Goal: Check status: Check status

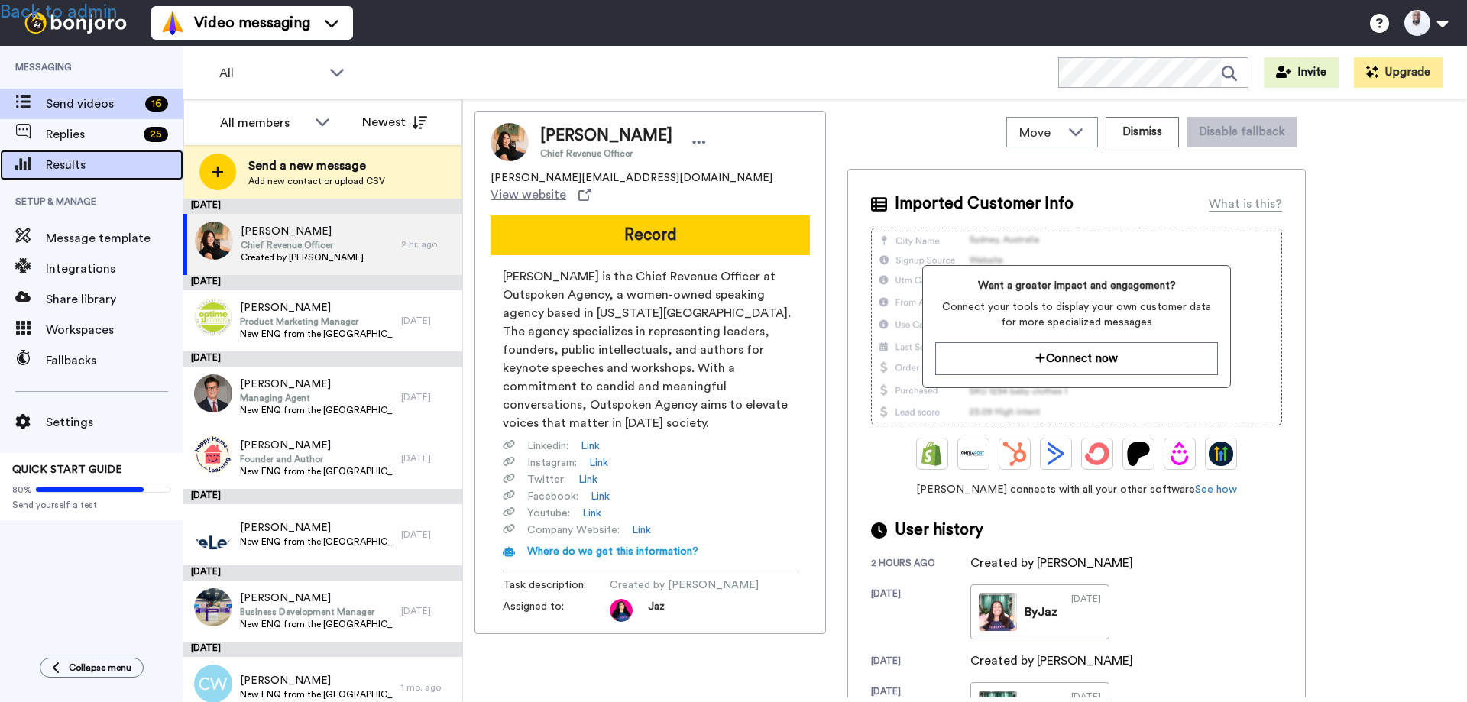
click at [68, 160] on span "Results" at bounding box center [115, 165] width 138 height 18
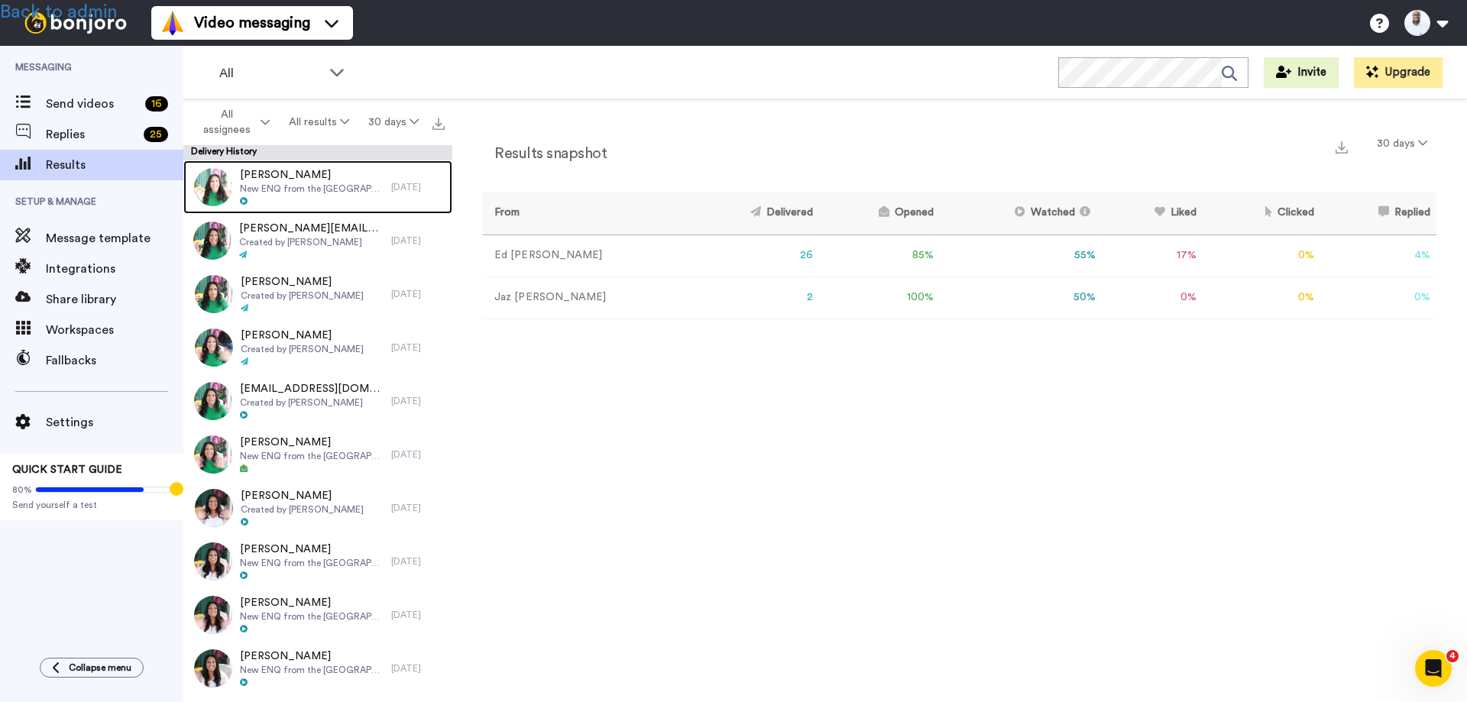
click at [288, 196] on div at bounding box center [312, 201] width 144 height 11
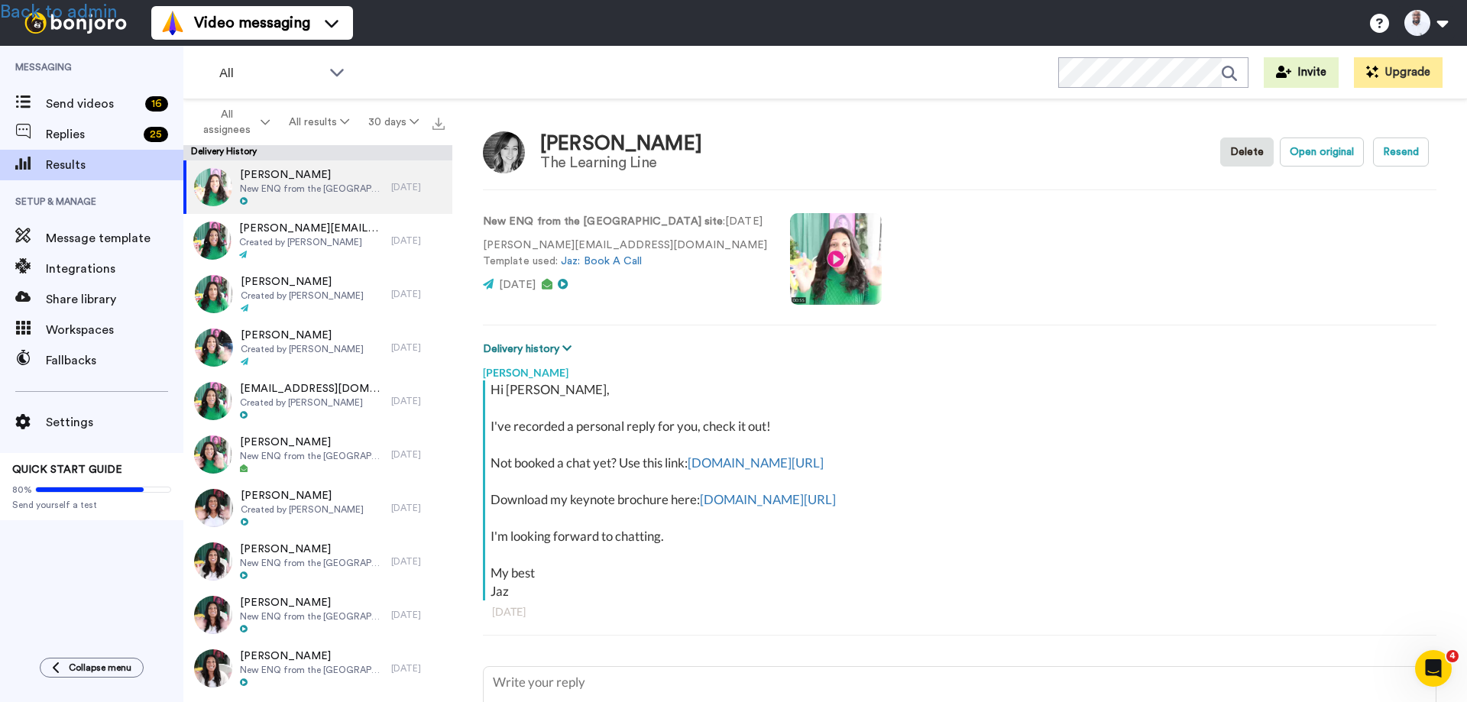
click at [551, 347] on button "Delivery history" at bounding box center [529, 349] width 93 height 17
type textarea "x"
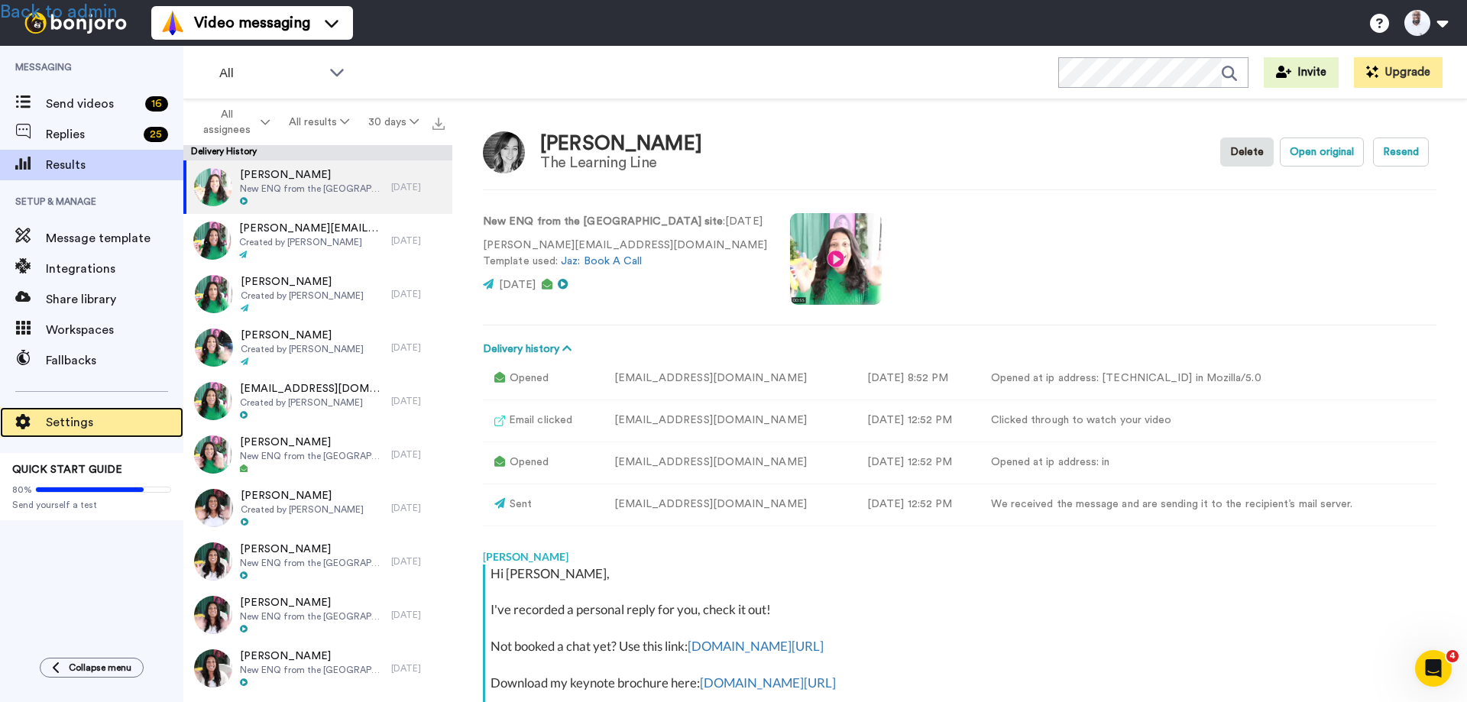
click at [73, 416] on span "Settings" at bounding box center [115, 422] width 138 height 18
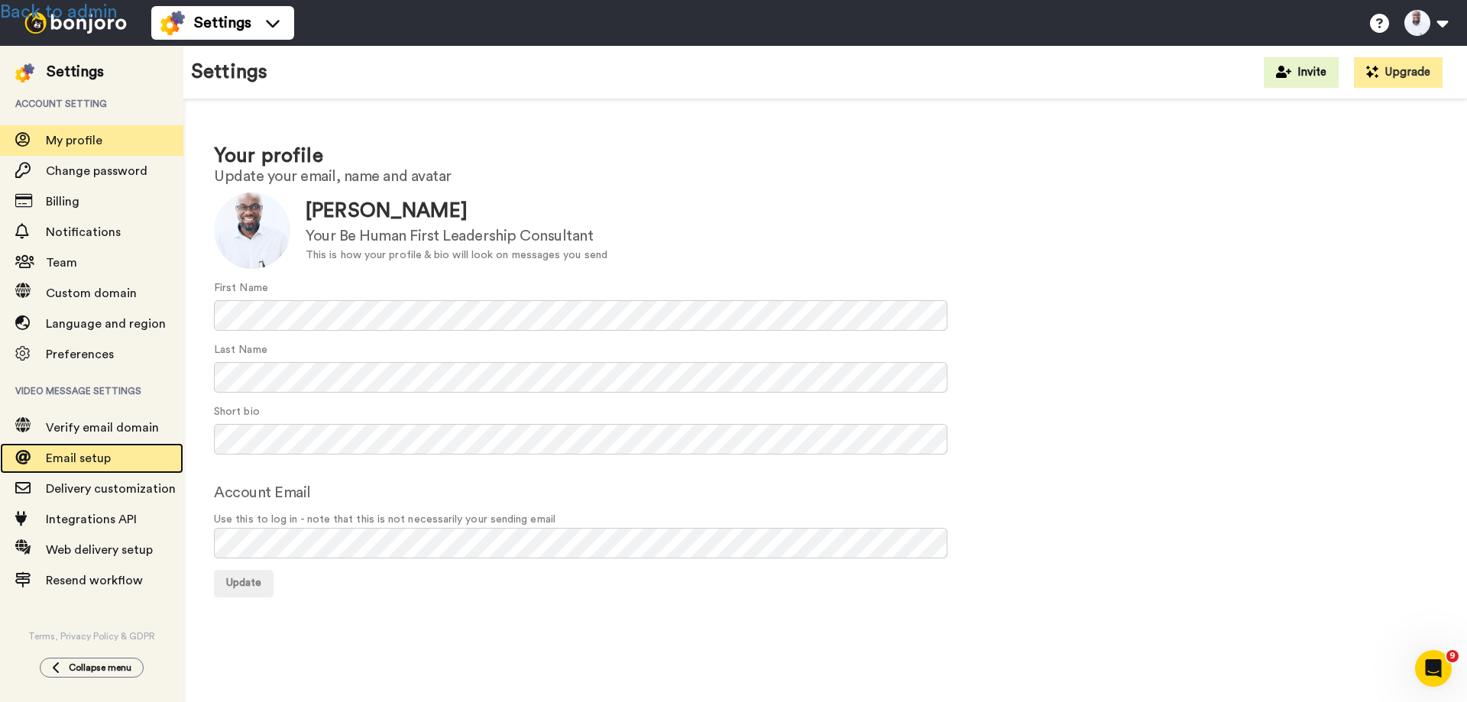
click at [94, 460] on span "Email setup" at bounding box center [78, 458] width 65 height 12
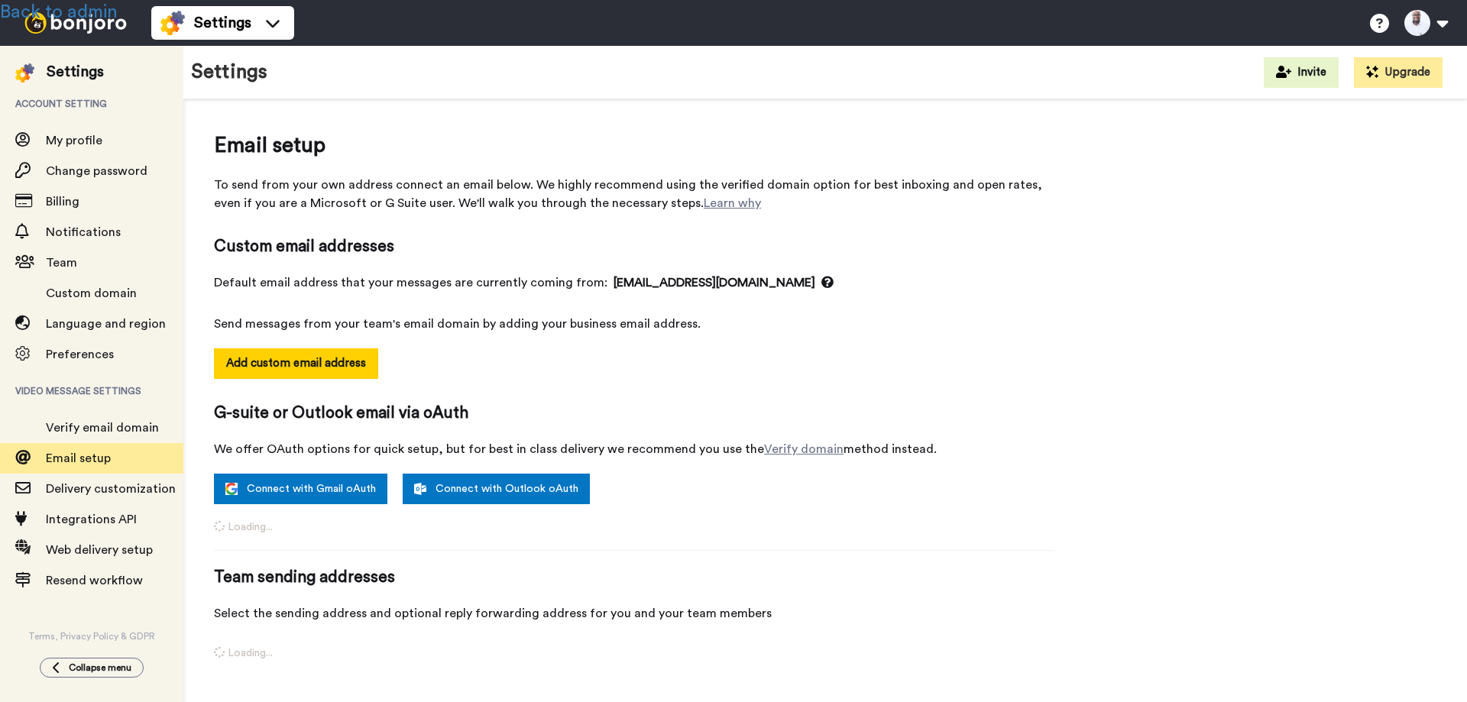
select select "146548"
select select "61453"
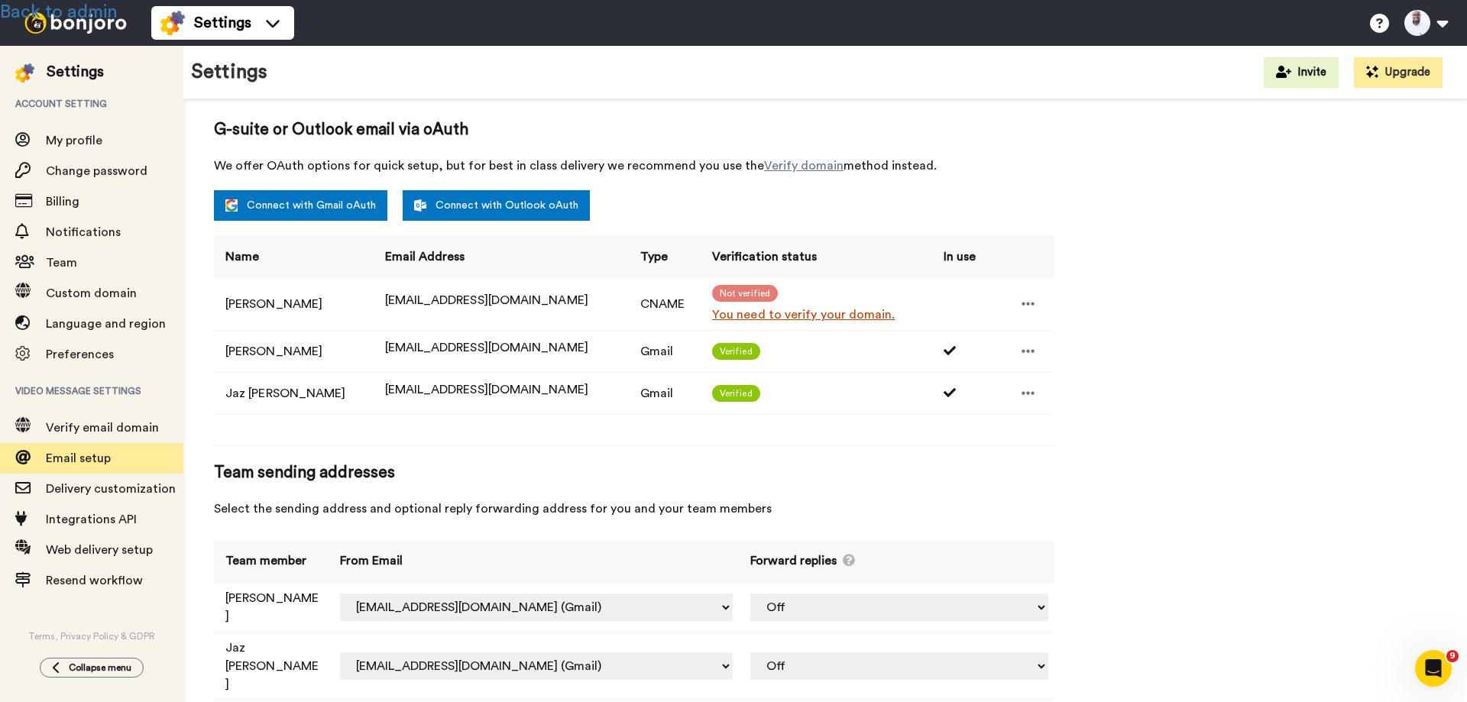
scroll to position [285, 0]
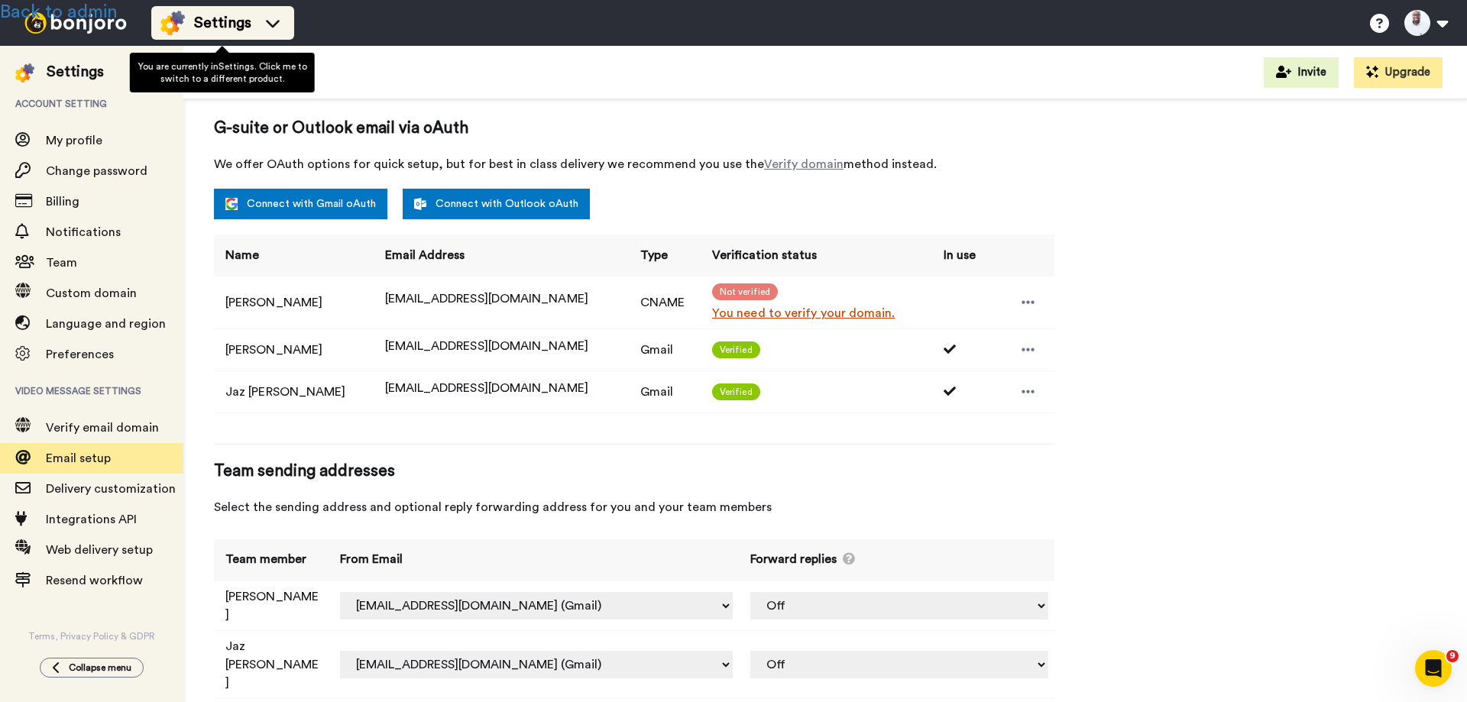
click at [211, 25] on span "Settings" at bounding box center [222, 22] width 57 height 21
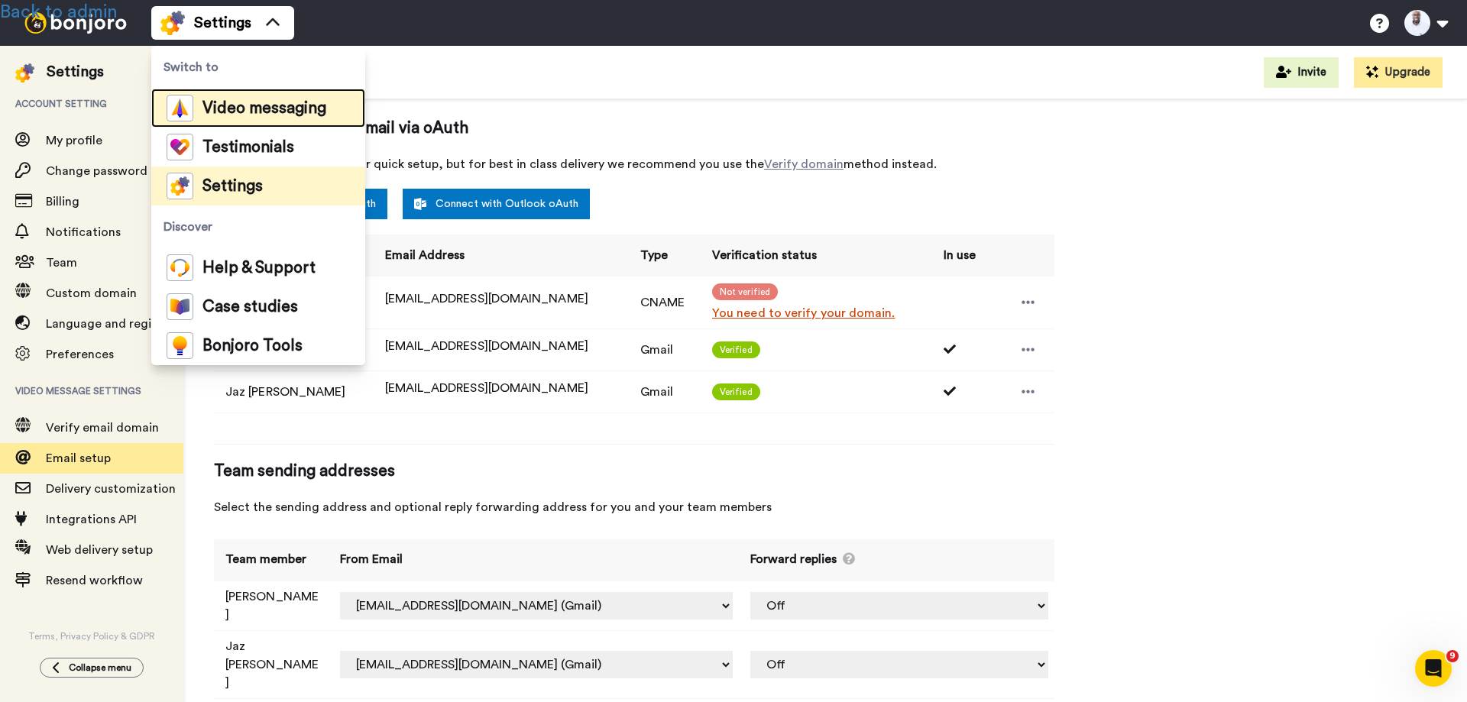
click at [225, 101] on span "Video messaging" at bounding box center [264, 108] width 124 height 15
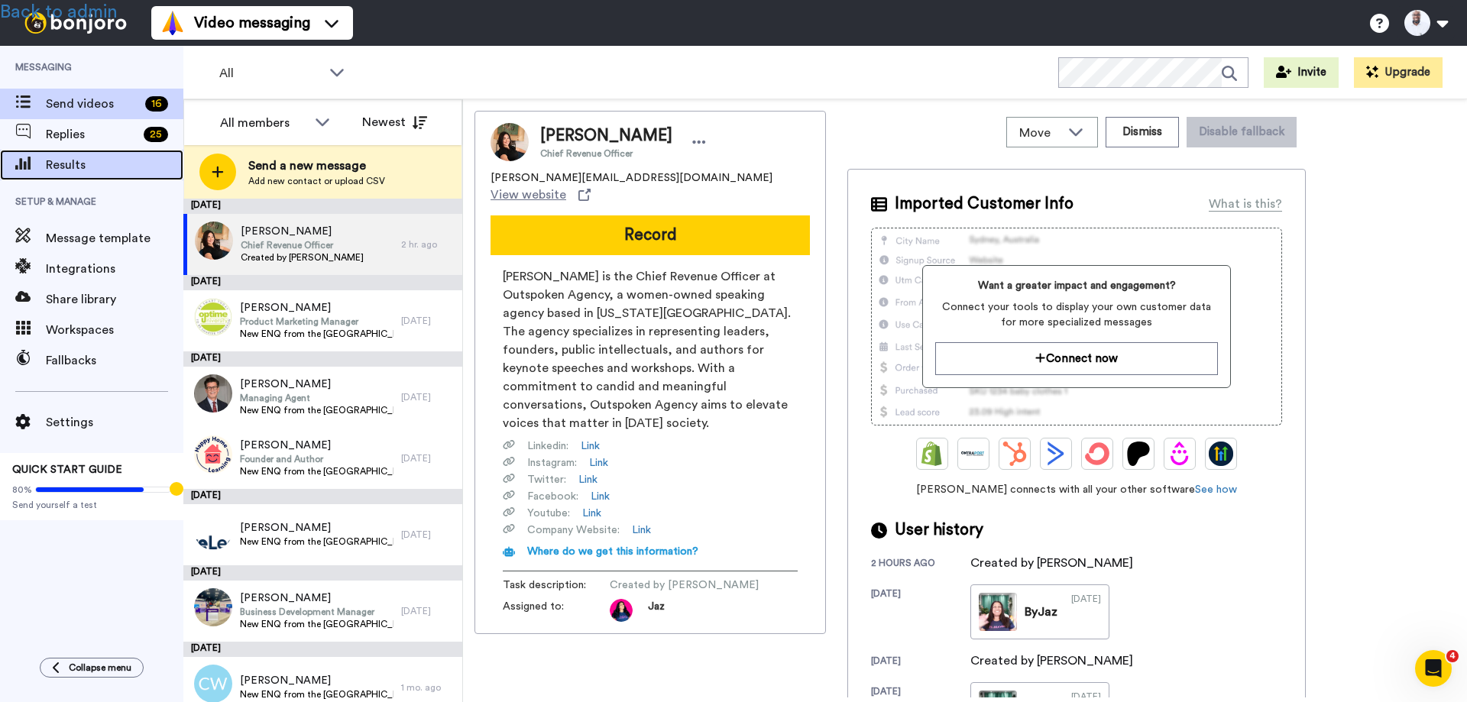
click at [79, 167] on span "Results" at bounding box center [115, 165] width 138 height 18
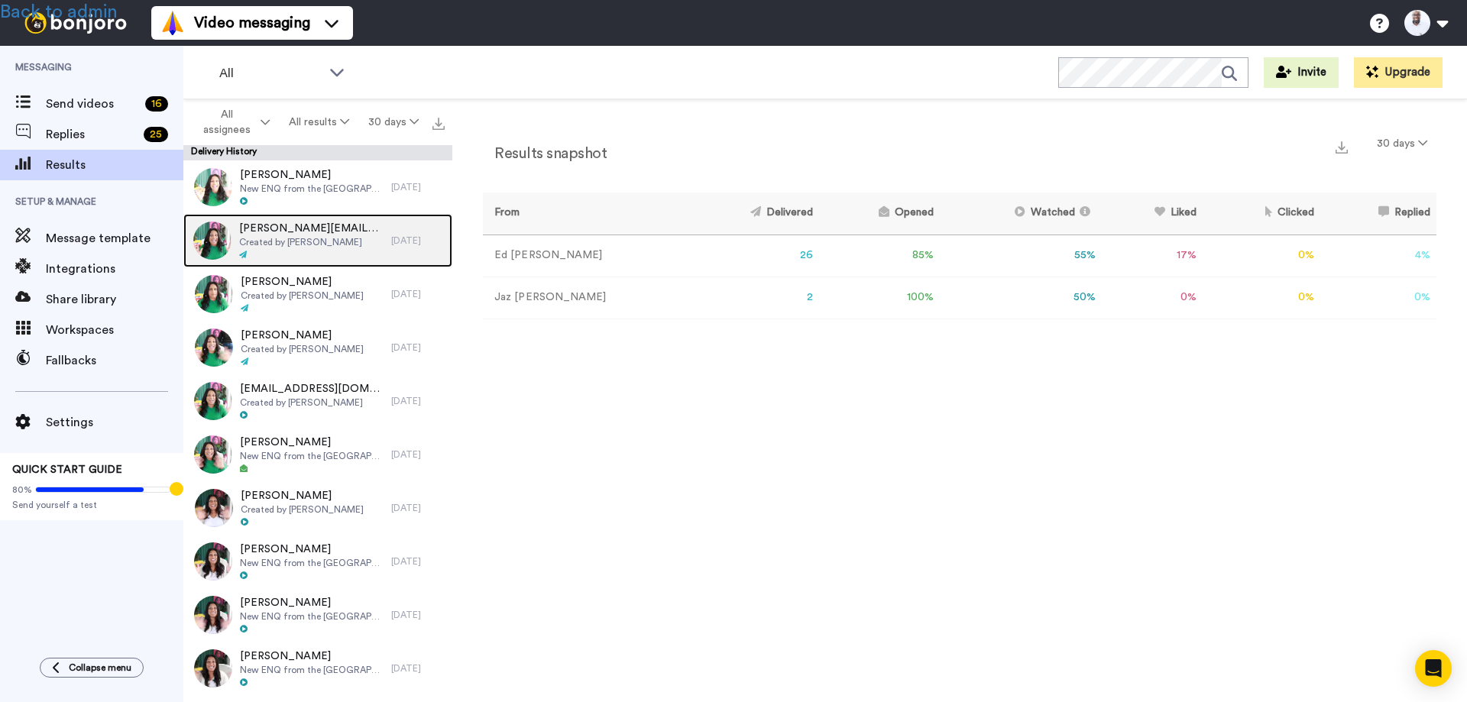
click at [310, 234] on span "[PERSON_NAME][EMAIL_ADDRESS][DOMAIN_NAME]" at bounding box center [311, 228] width 144 height 15
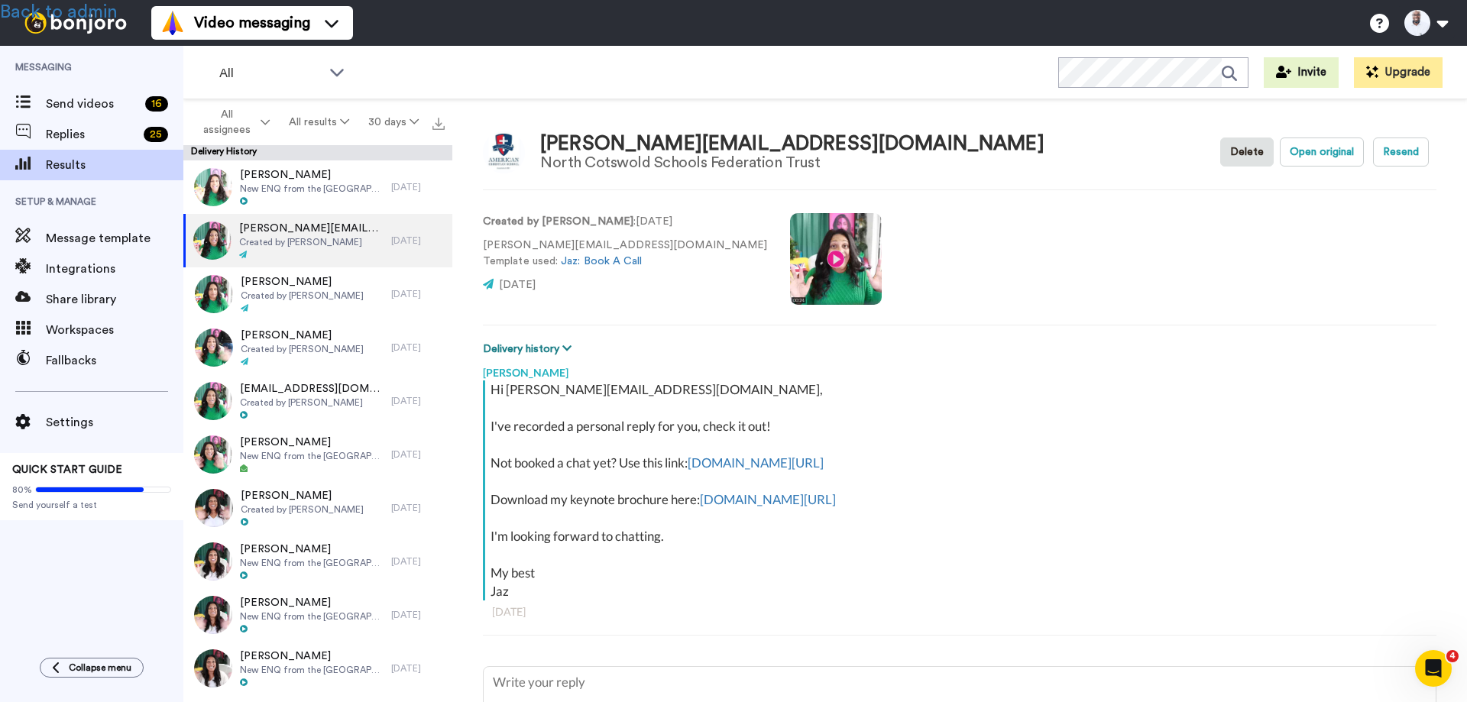
click at [542, 342] on button "Delivery history" at bounding box center [529, 349] width 93 height 17
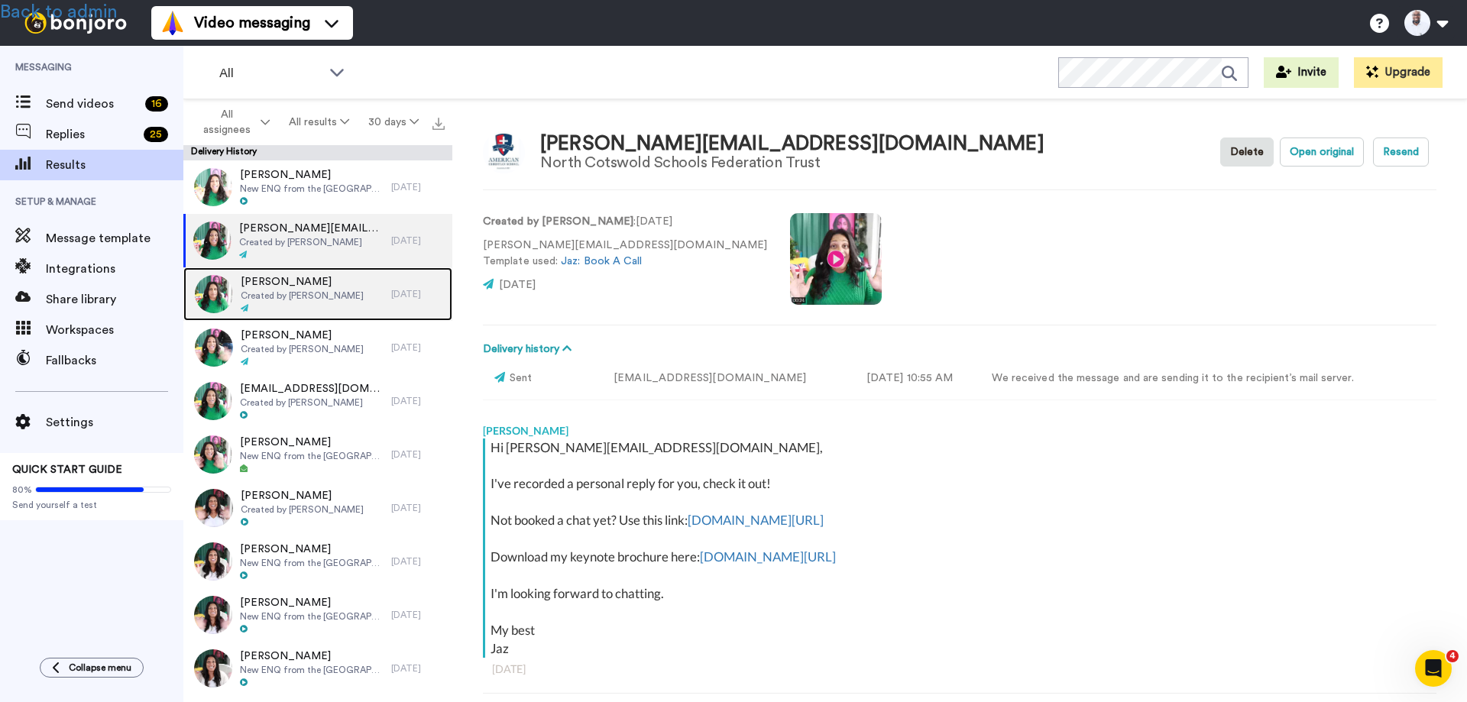
click at [307, 288] on span "[PERSON_NAME]" at bounding box center [302, 281] width 123 height 15
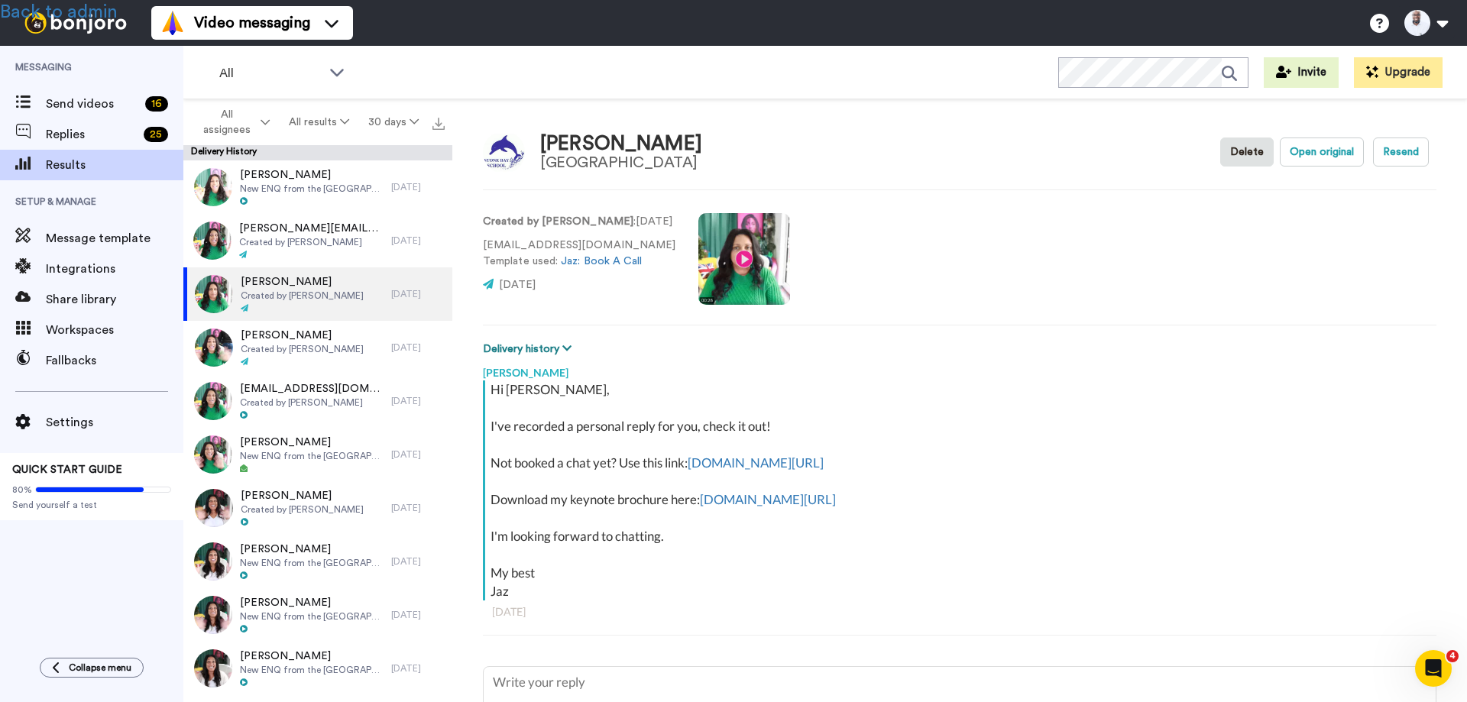
click at [528, 341] on button "Delivery history" at bounding box center [529, 349] width 93 height 17
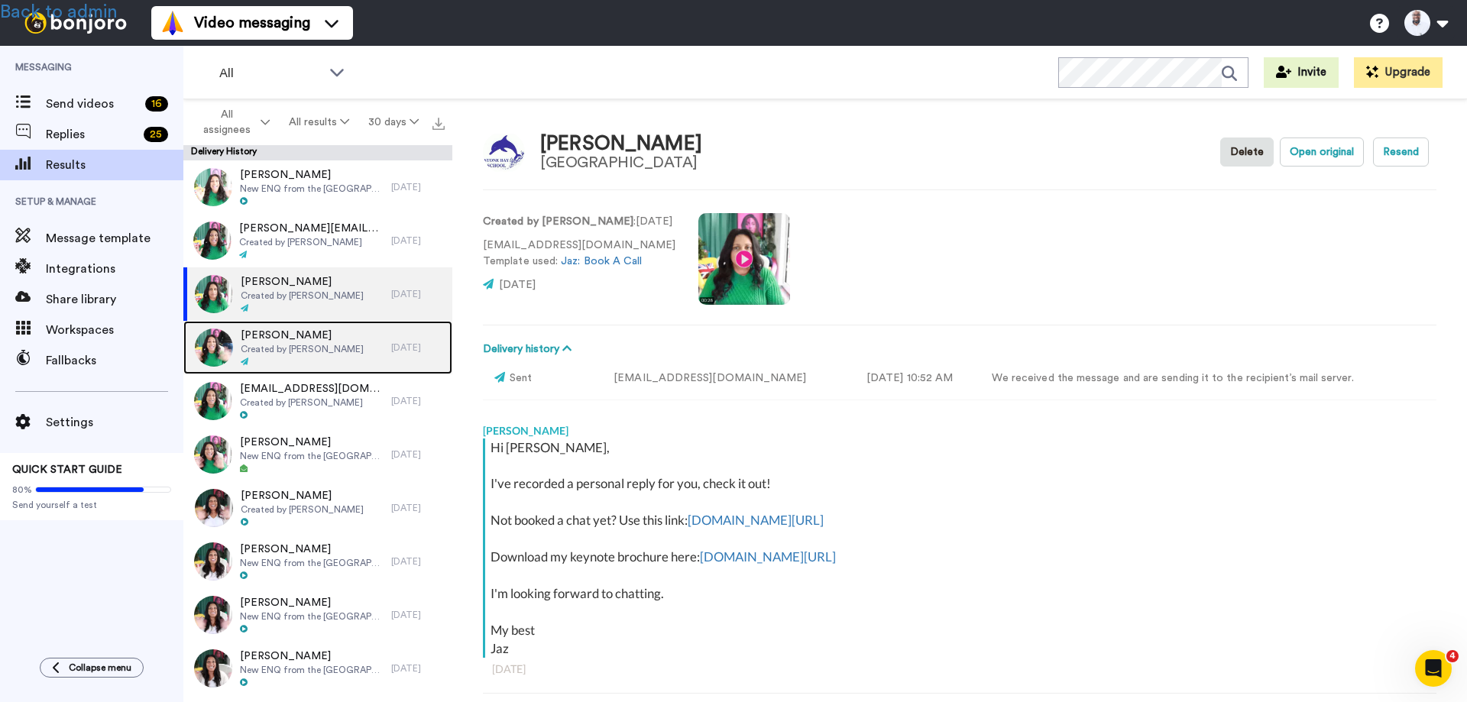
click at [322, 352] on span "Created by [PERSON_NAME]" at bounding box center [302, 349] width 123 height 12
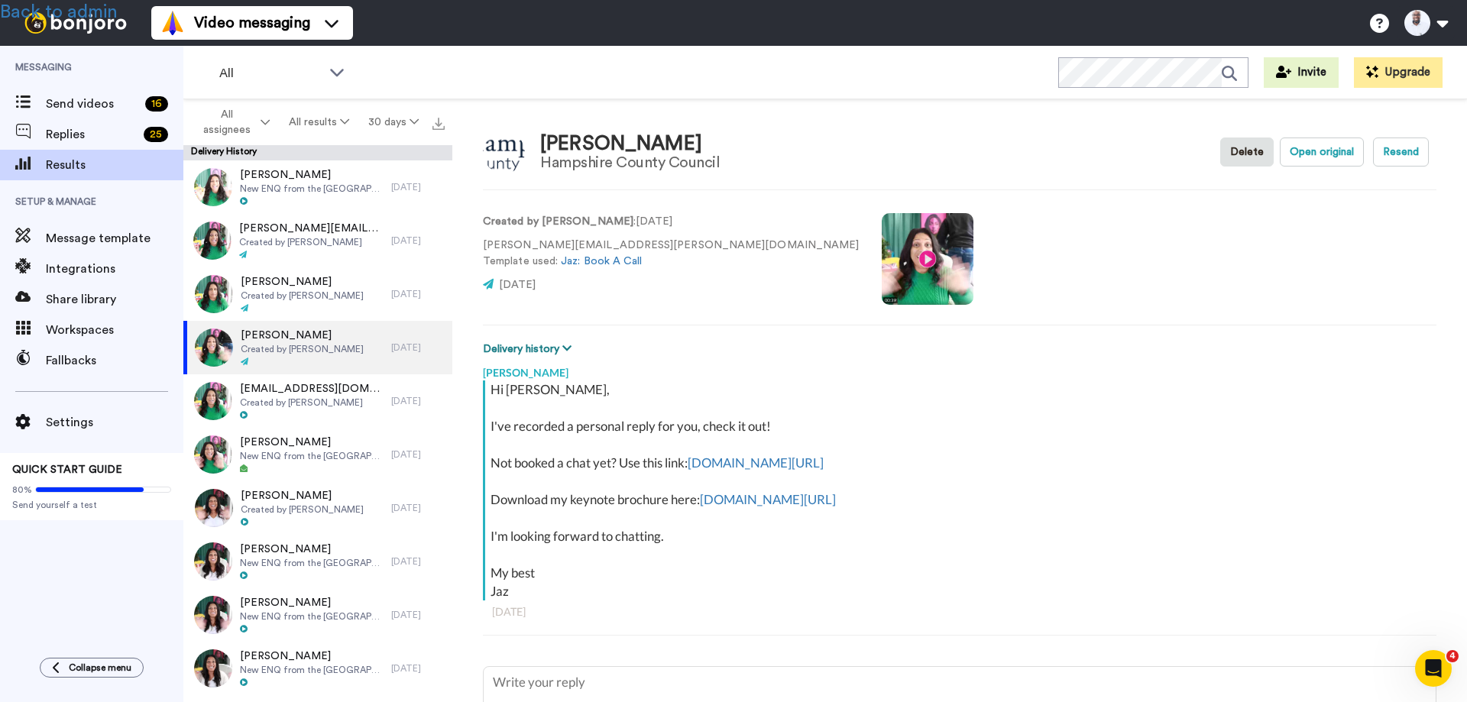
click at [537, 351] on button "Delivery history" at bounding box center [529, 349] width 93 height 17
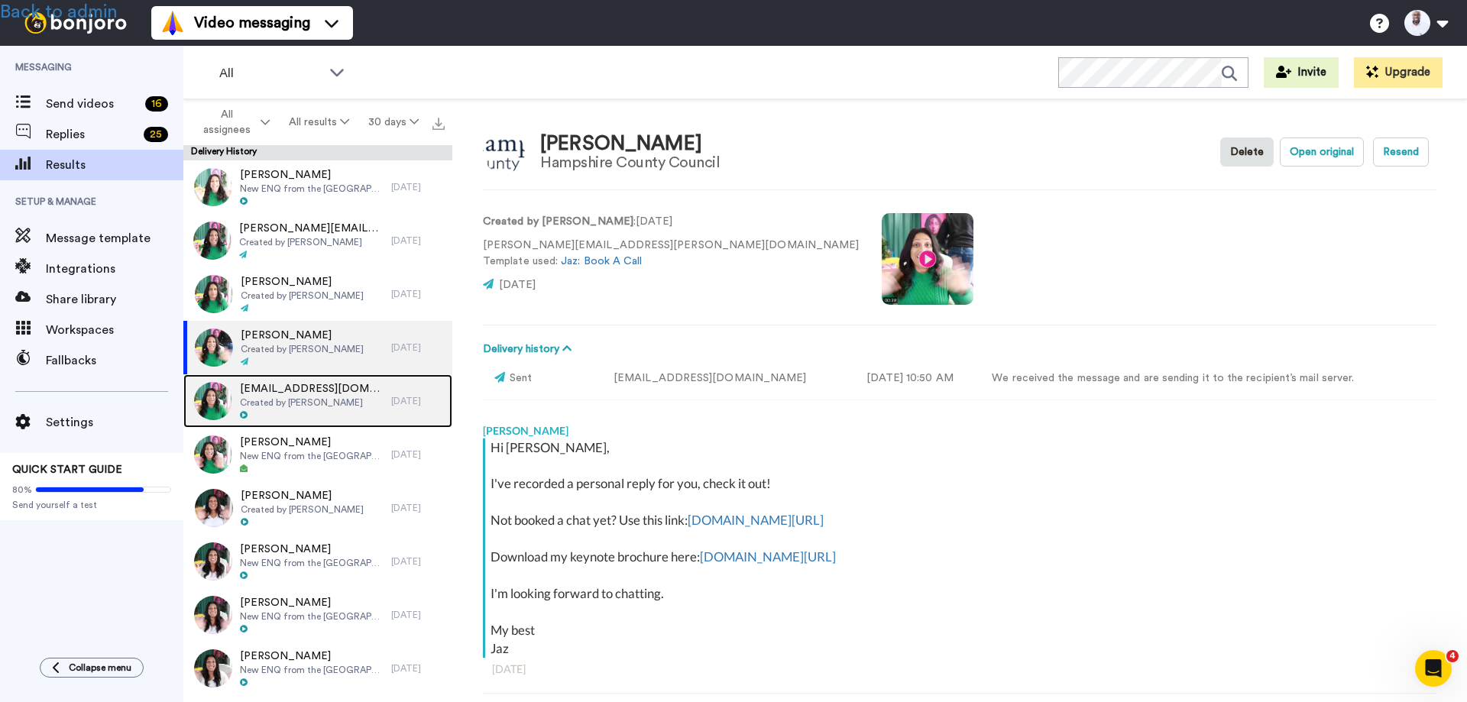
click at [352, 402] on span "Created by [PERSON_NAME]" at bounding box center [312, 403] width 144 height 12
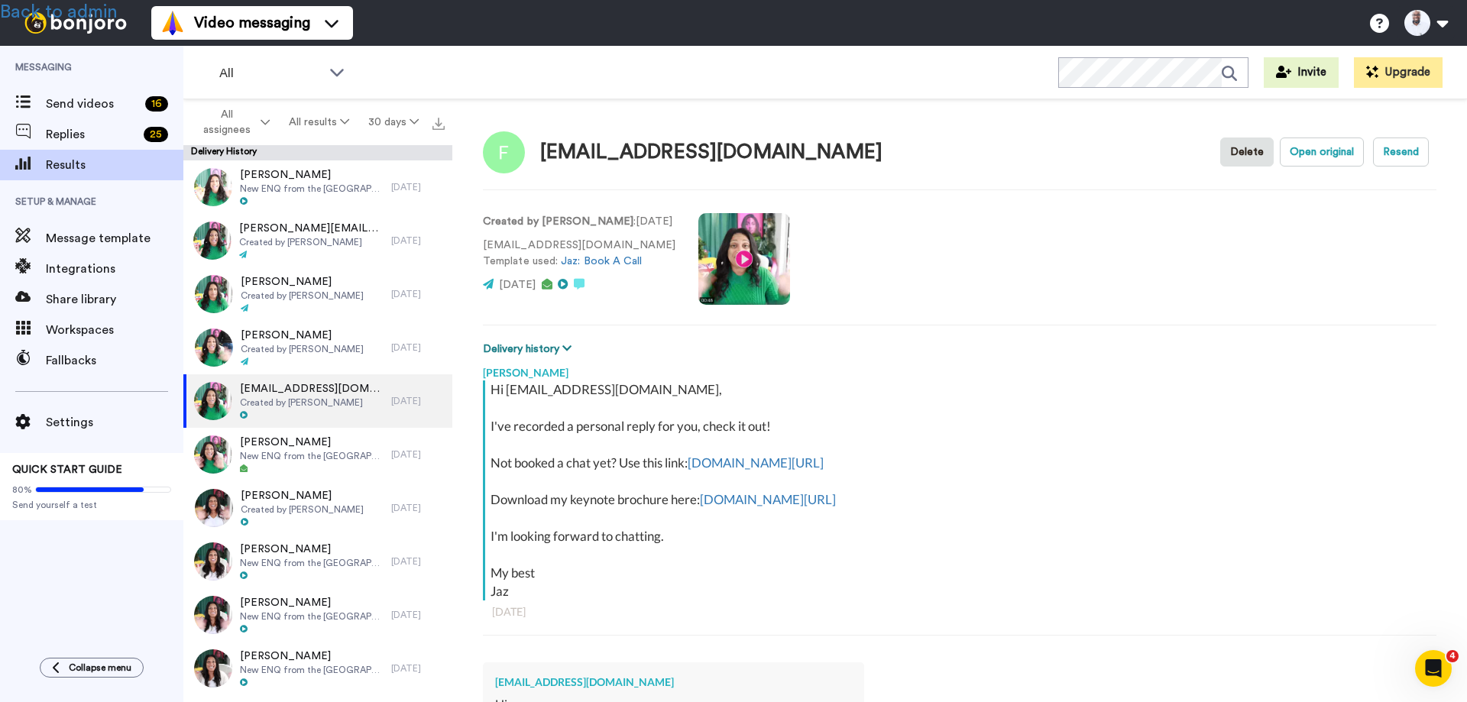
click at [555, 348] on button "Delivery history" at bounding box center [529, 349] width 93 height 17
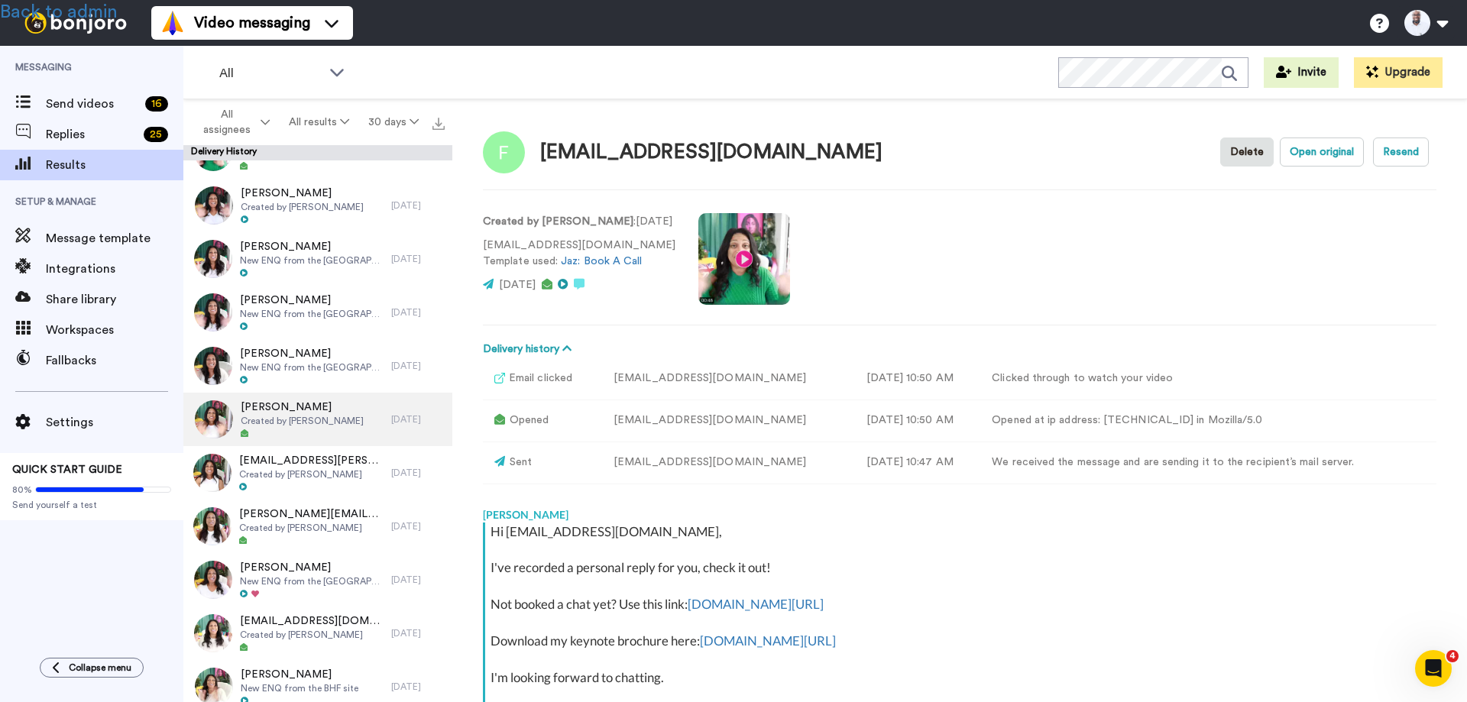
scroll to position [306, 0]
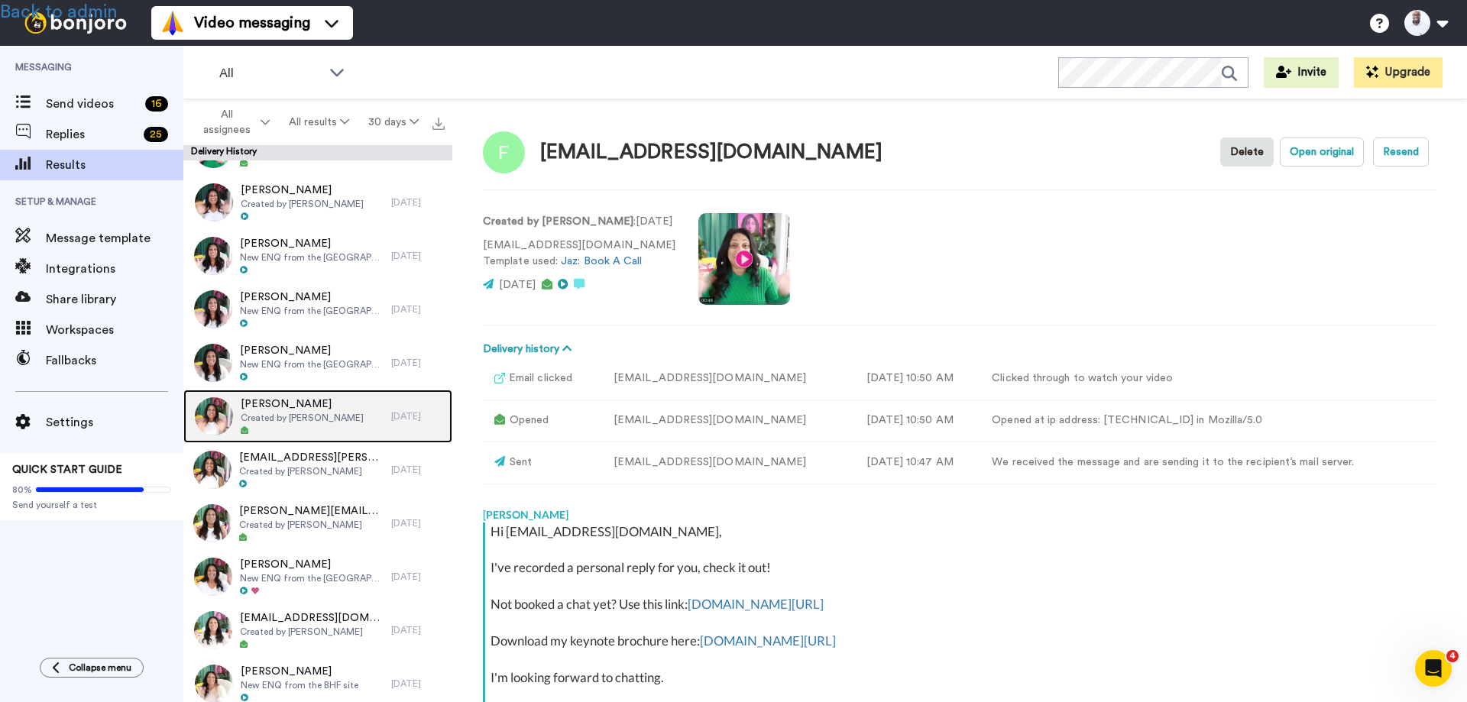
click at [322, 410] on span "[PERSON_NAME]" at bounding box center [302, 404] width 123 height 15
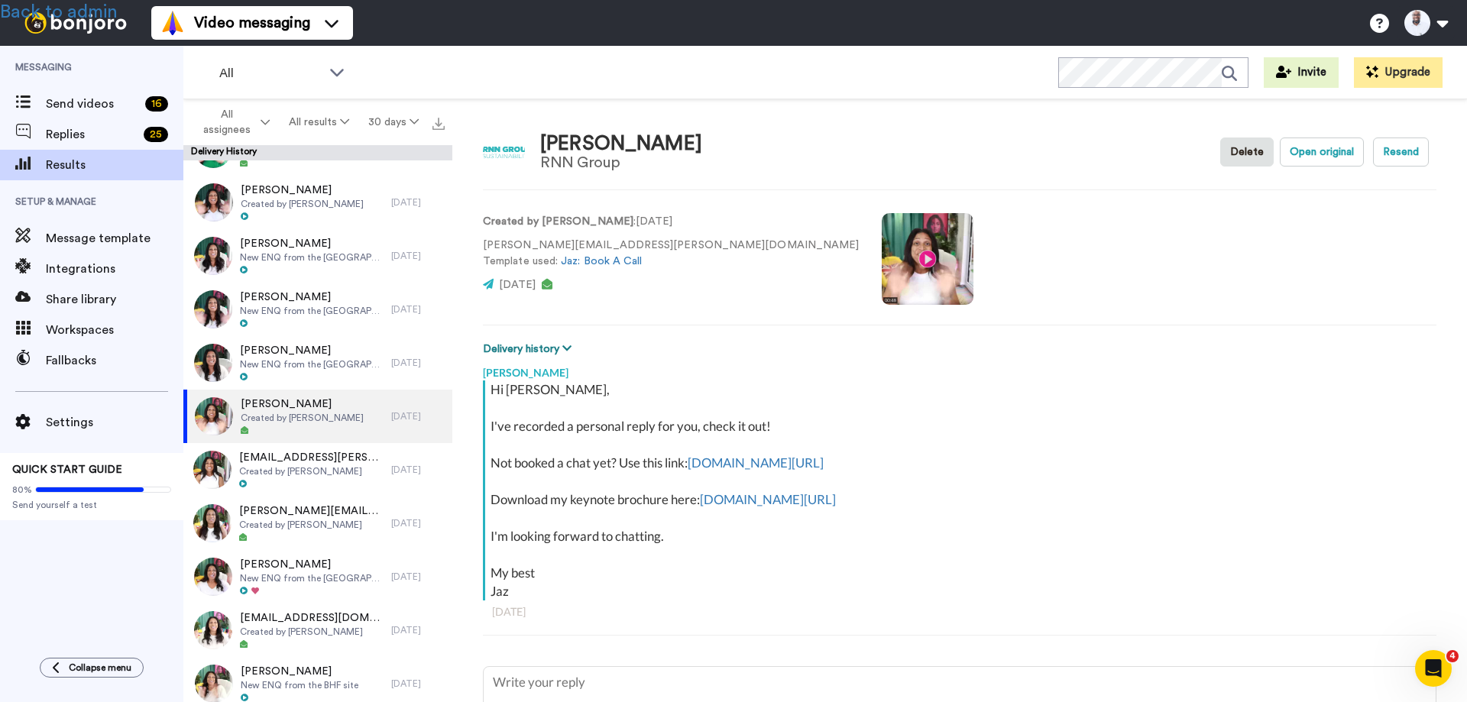
click at [533, 351] on button "Delivery history" at bounding box center [529, 349] width 93 height 17
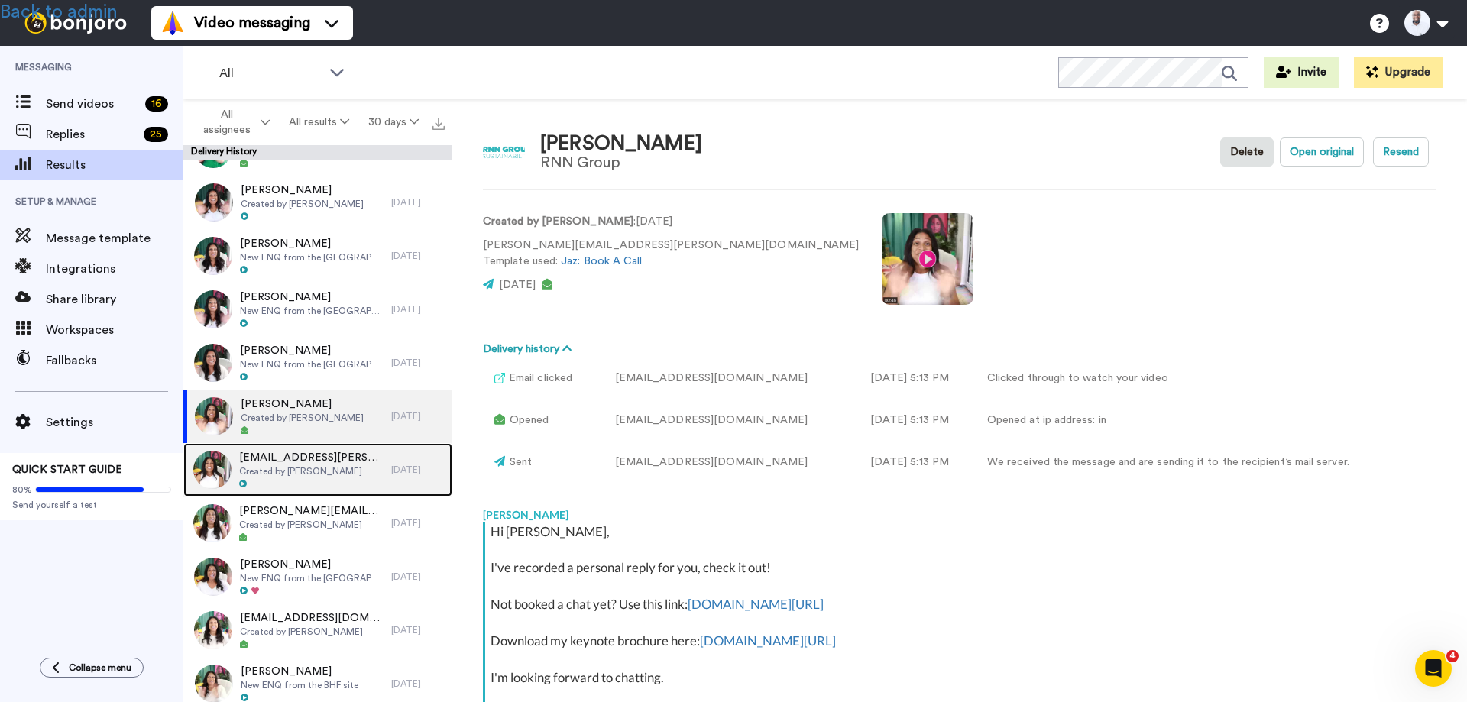
click at [309, 458] on span "[EMAIL_ADDRESS][PERSON_NAME][DOMAIN_NAME]" at bounding box center [311, 457] width 144 height 15
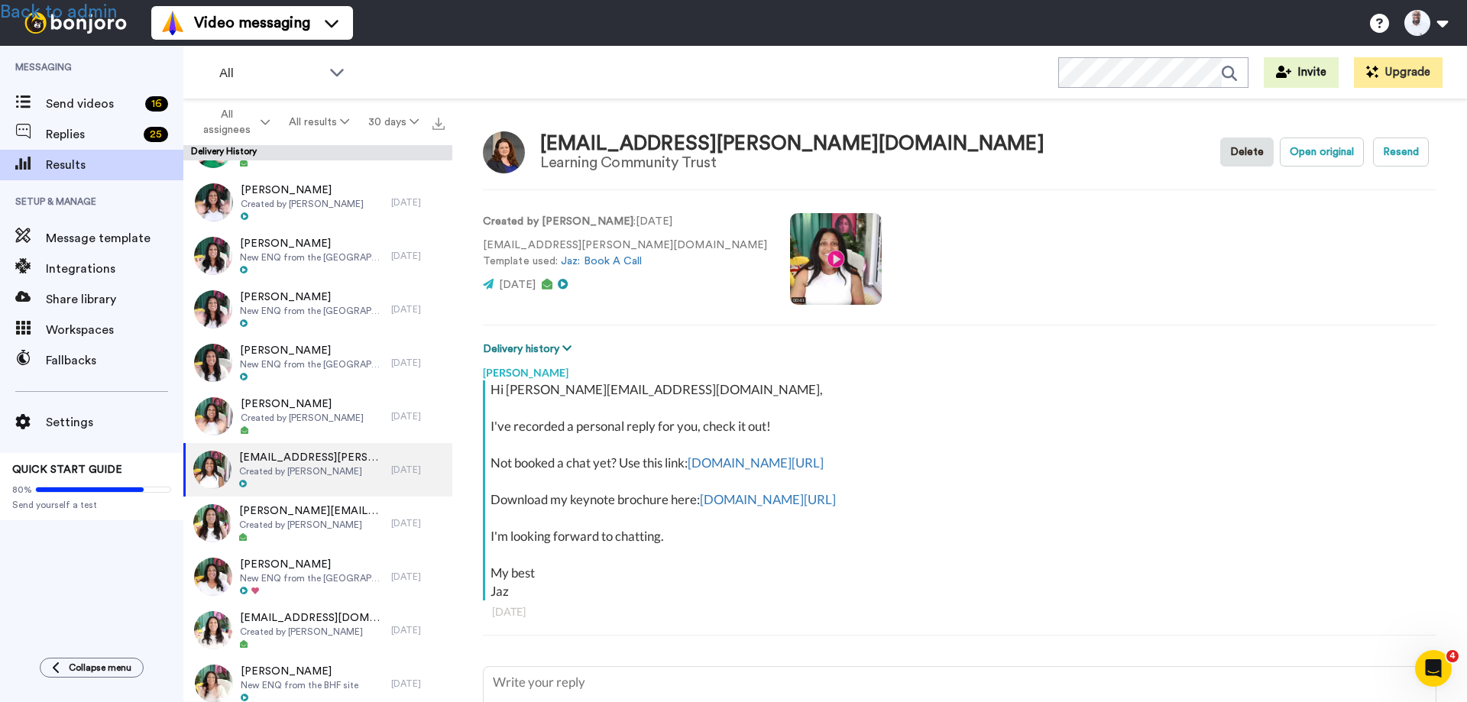
click at [552, 343] on button "Delivery history" at bounding box center [529, 349] width 93 height 17
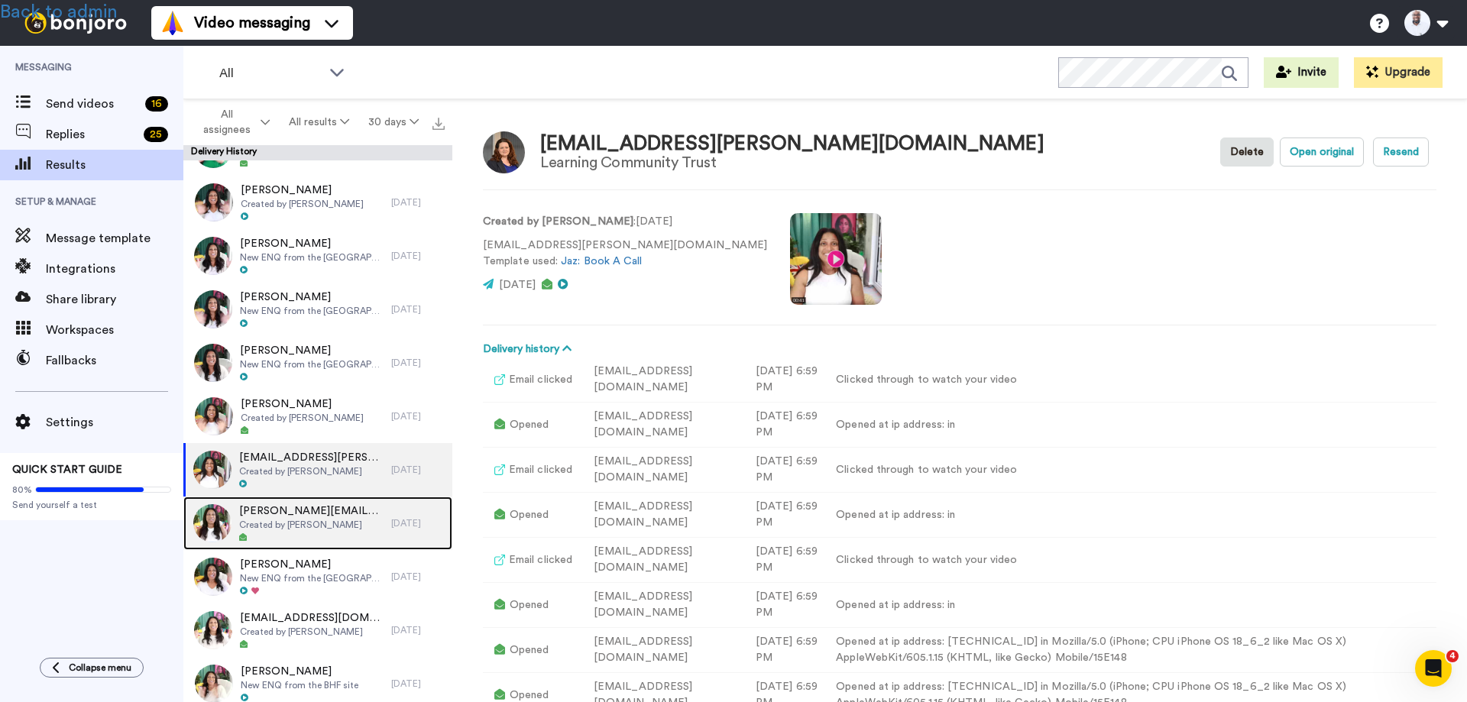
click at [316, 526] on span "Created by [PERSON_NAME]" at bounding box center [311, 525] width 144 height 12
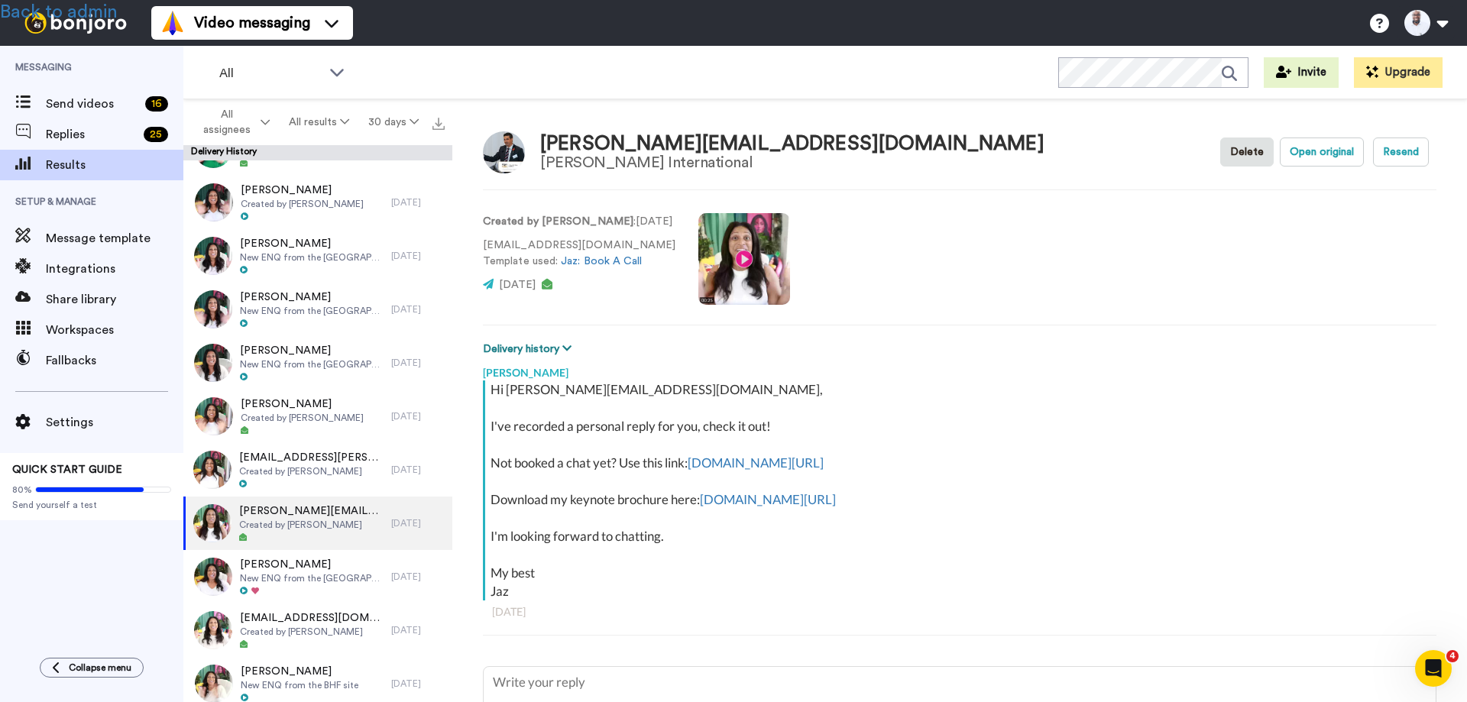
click at [535, 348] on button "Delivery history" at bounding box center [529, 349] width 93 height 17
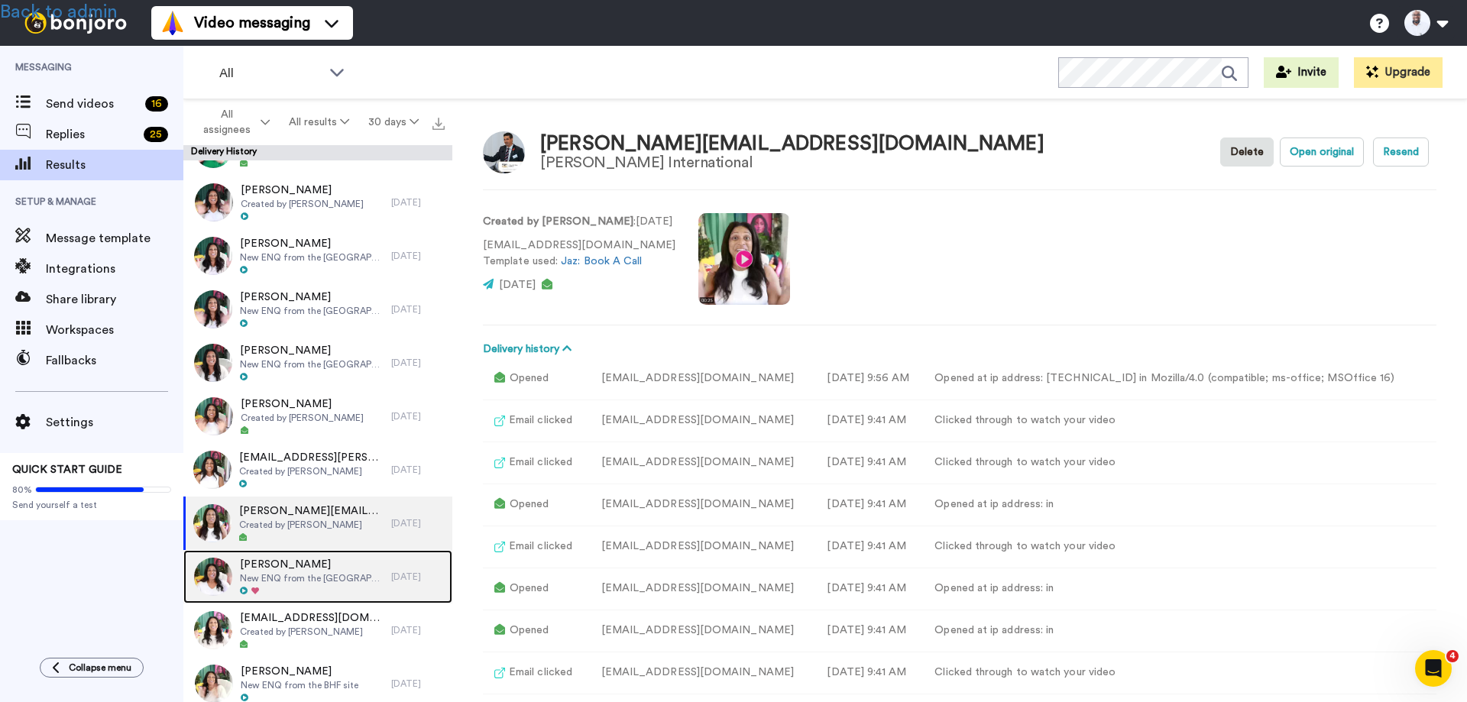
click at [307, 575] on span "New ENQ from the [GEOGRAPHIC_DATA] site" at bounding box center [312, 578] width 144 height 12
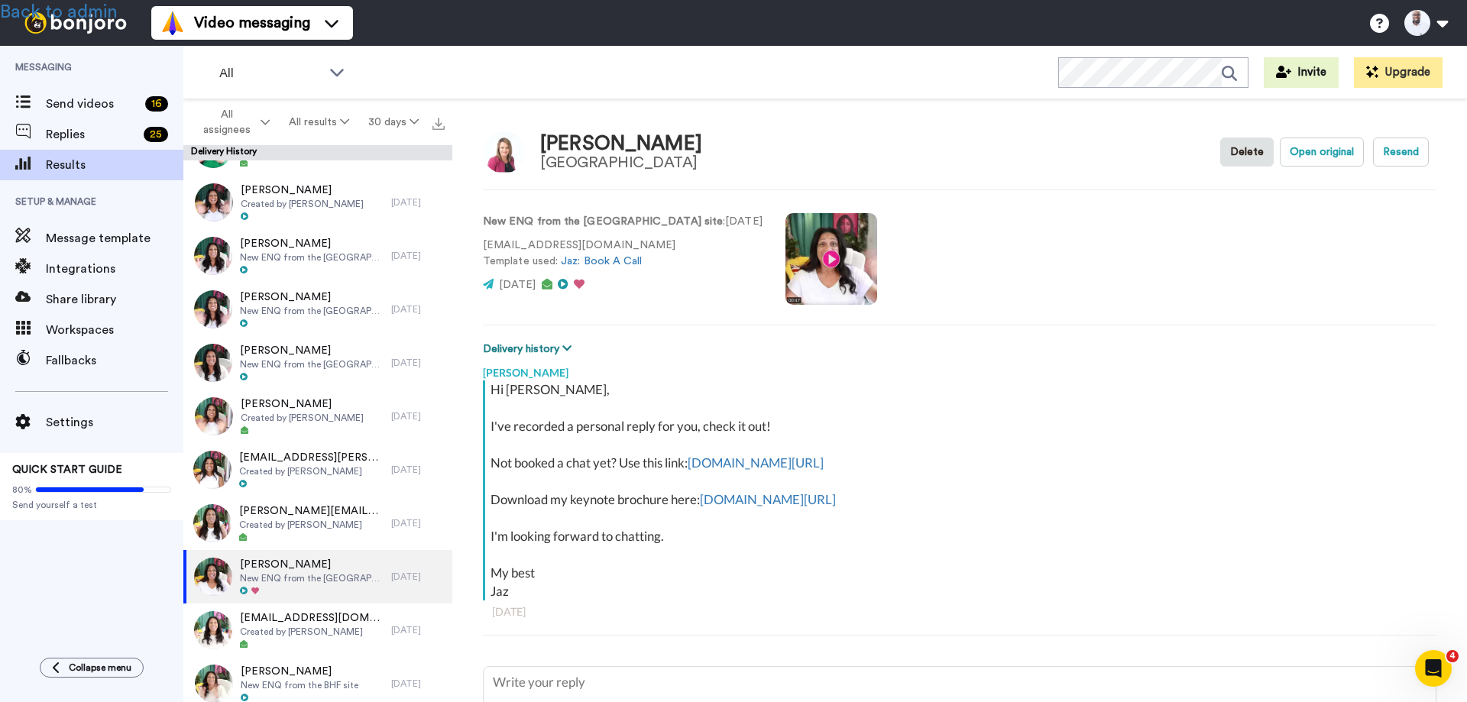
click at [538, 343] on button "Delivery history" at bounding box center [529, 349] width 93 height 17
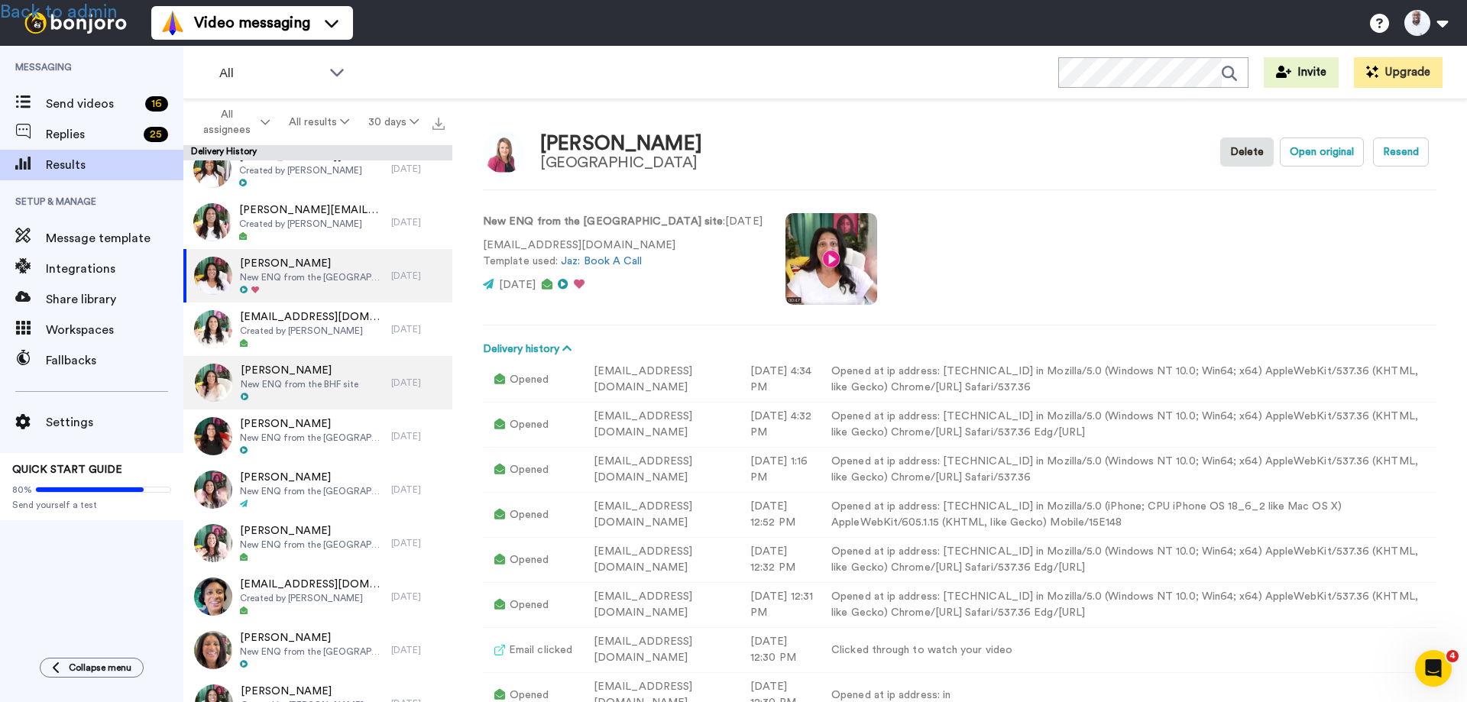
scroll to position [611, 0]
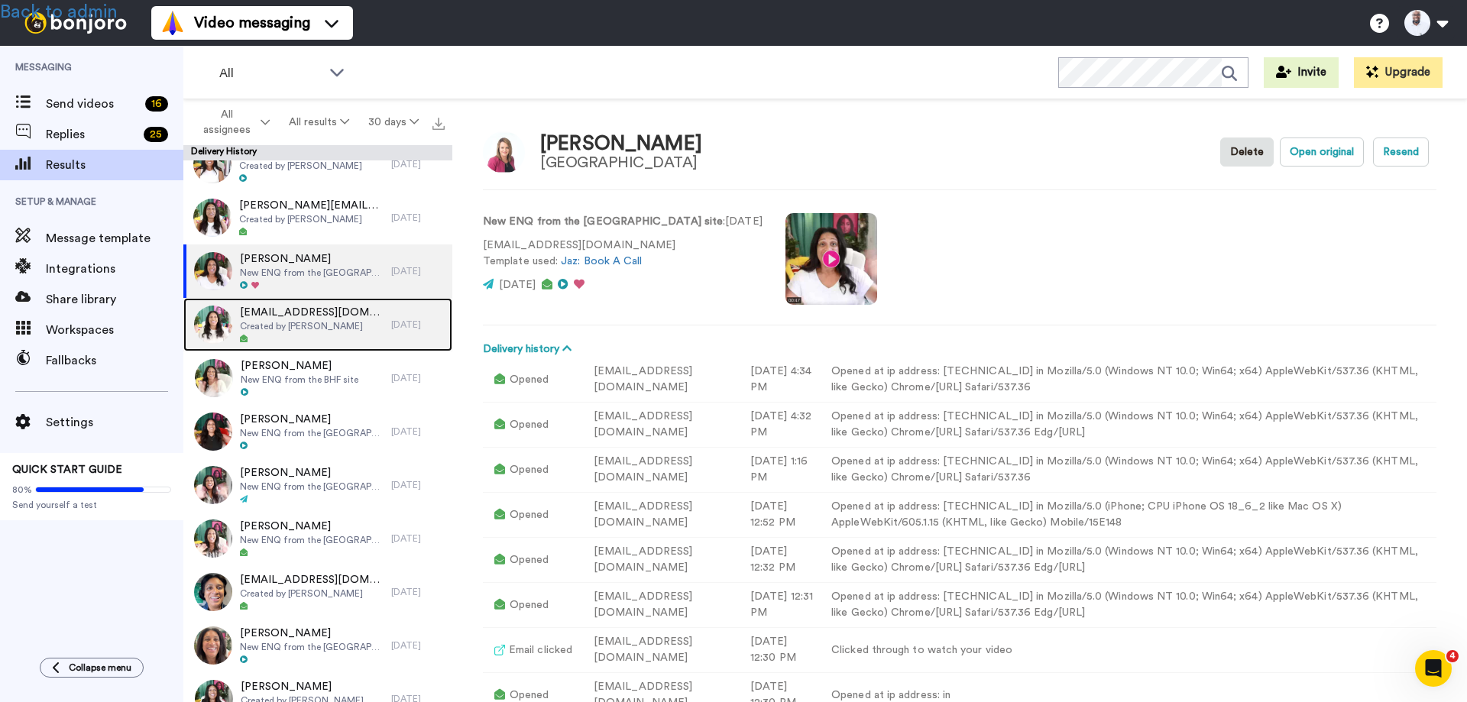
click at [315, 316] on span "[EMAIL_ADDRESS][DOMAIN_NAME]" at bounding box center [312, 312] width 144 height 15
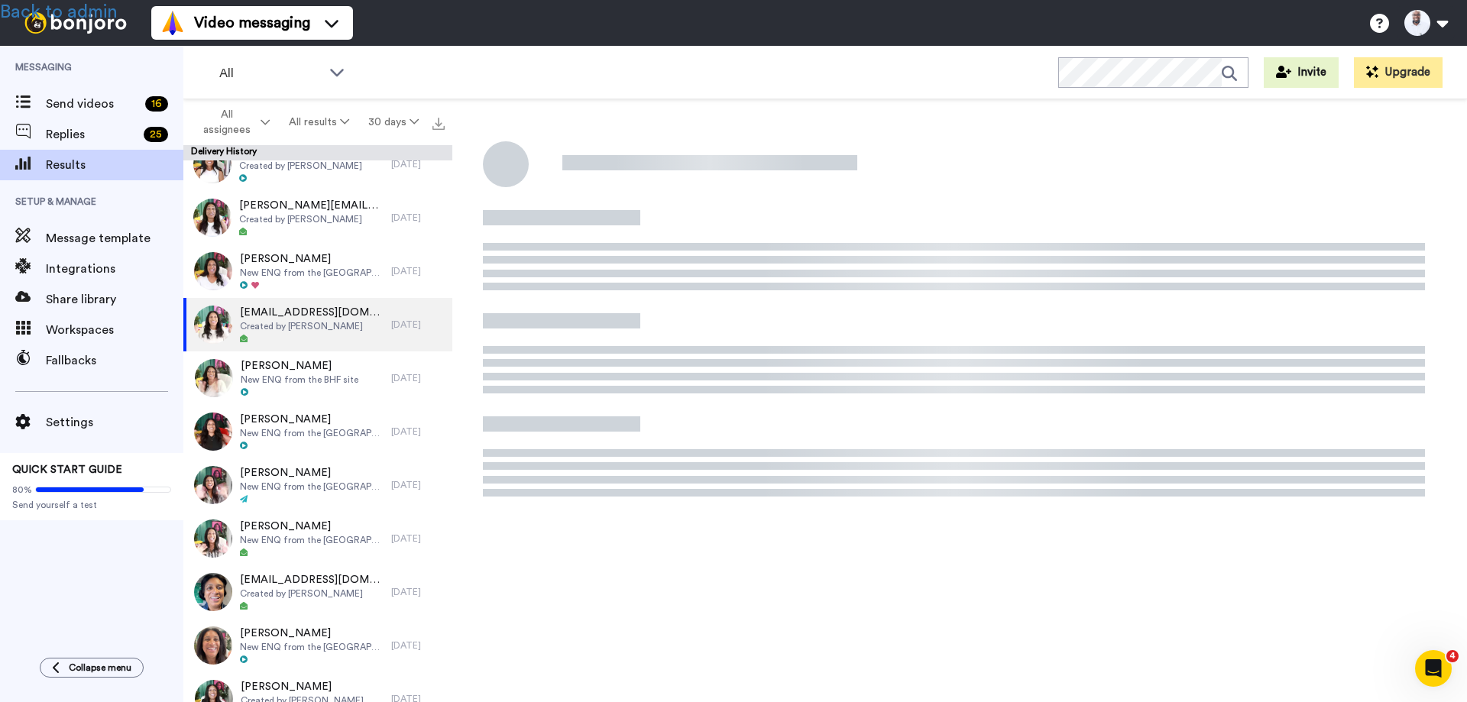
scroll to position [8, 0]
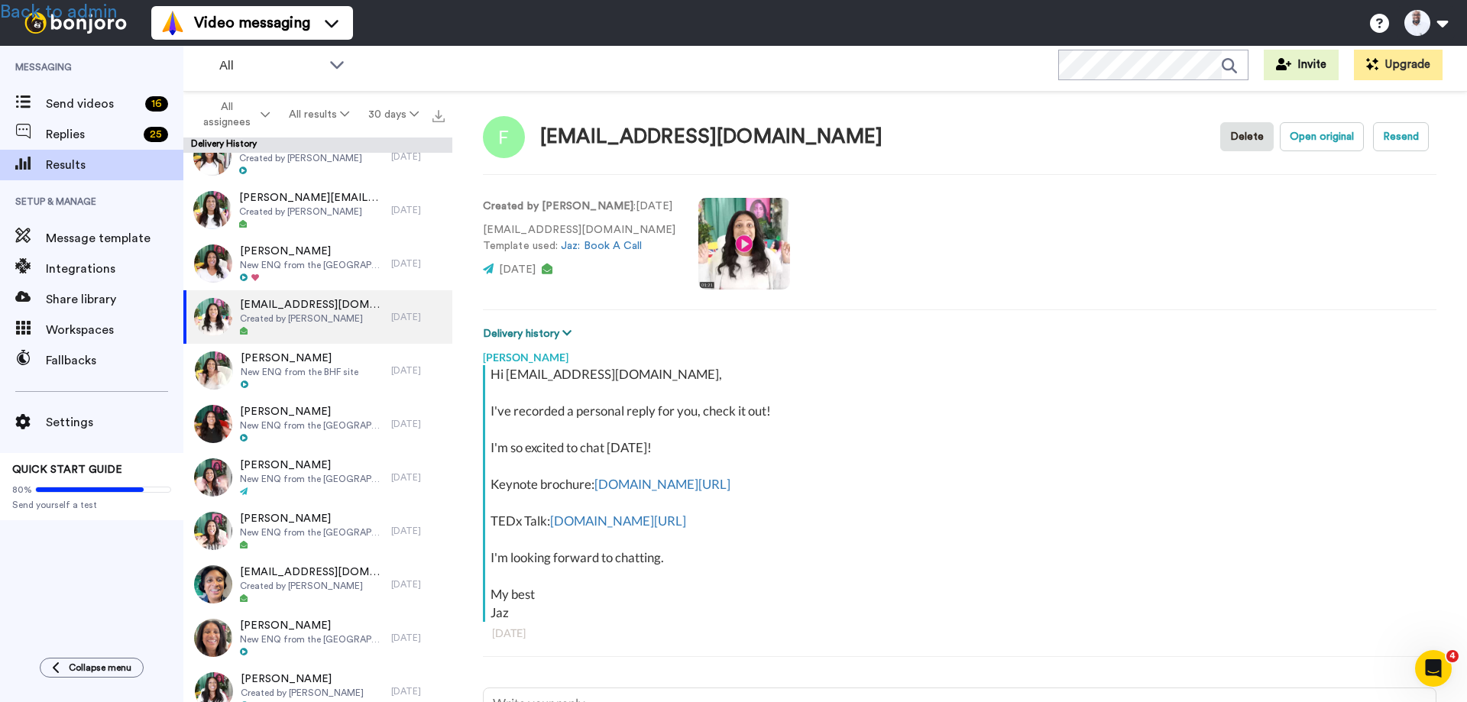
click at [532, 332] on button "Delivery history" at bounding box center [529, 333] width 93 height 17
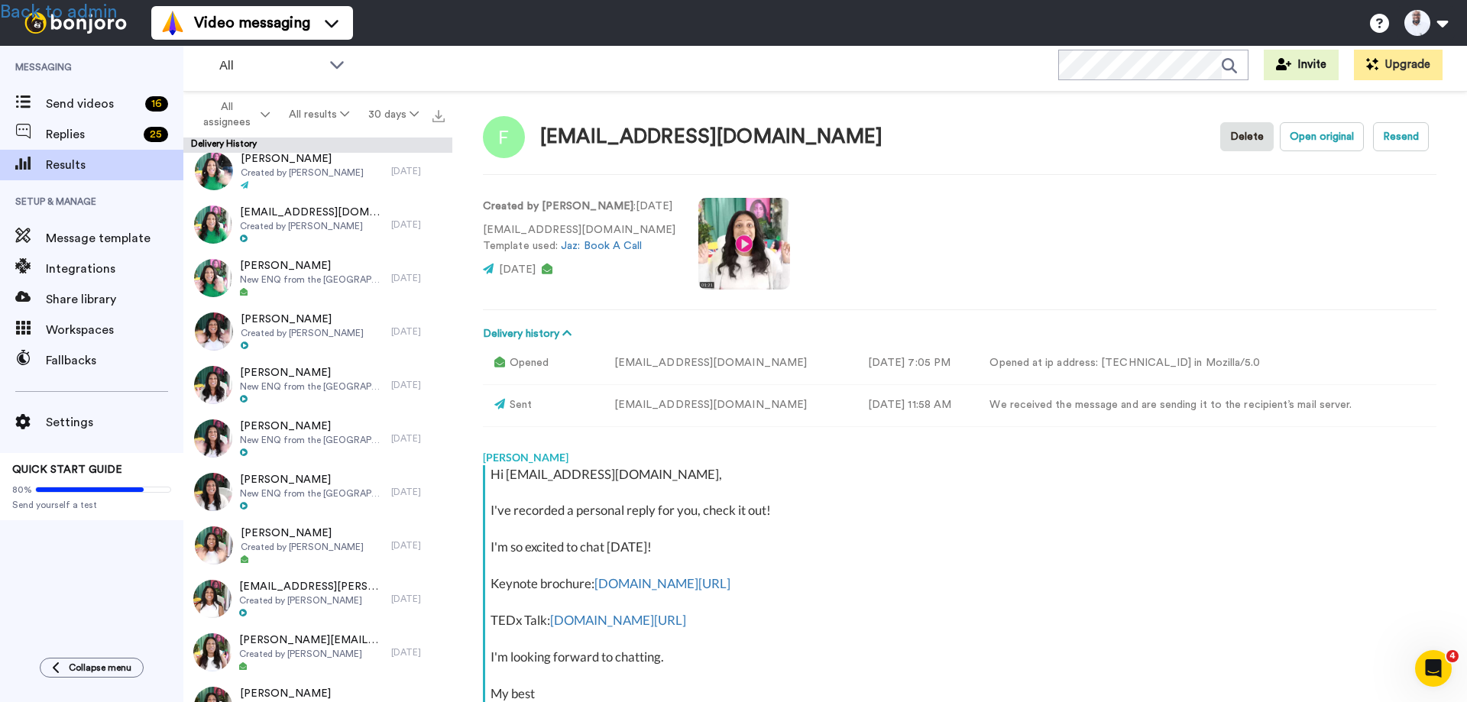
scroll to position [0, 0]
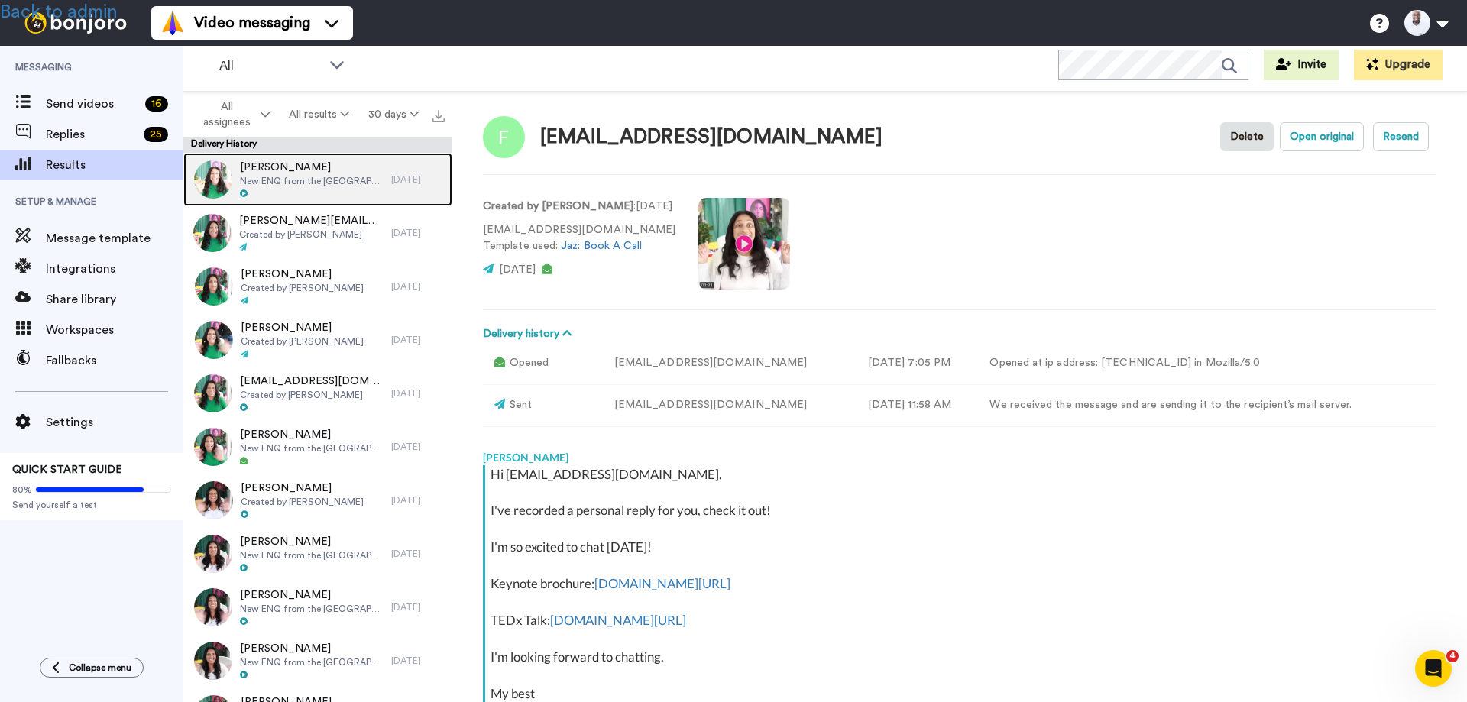
click at [319, 179] on span "New ENQ from the [GEOGRAPHIC_DATA] site" at bounding box center [312, 181] width 144 height 12
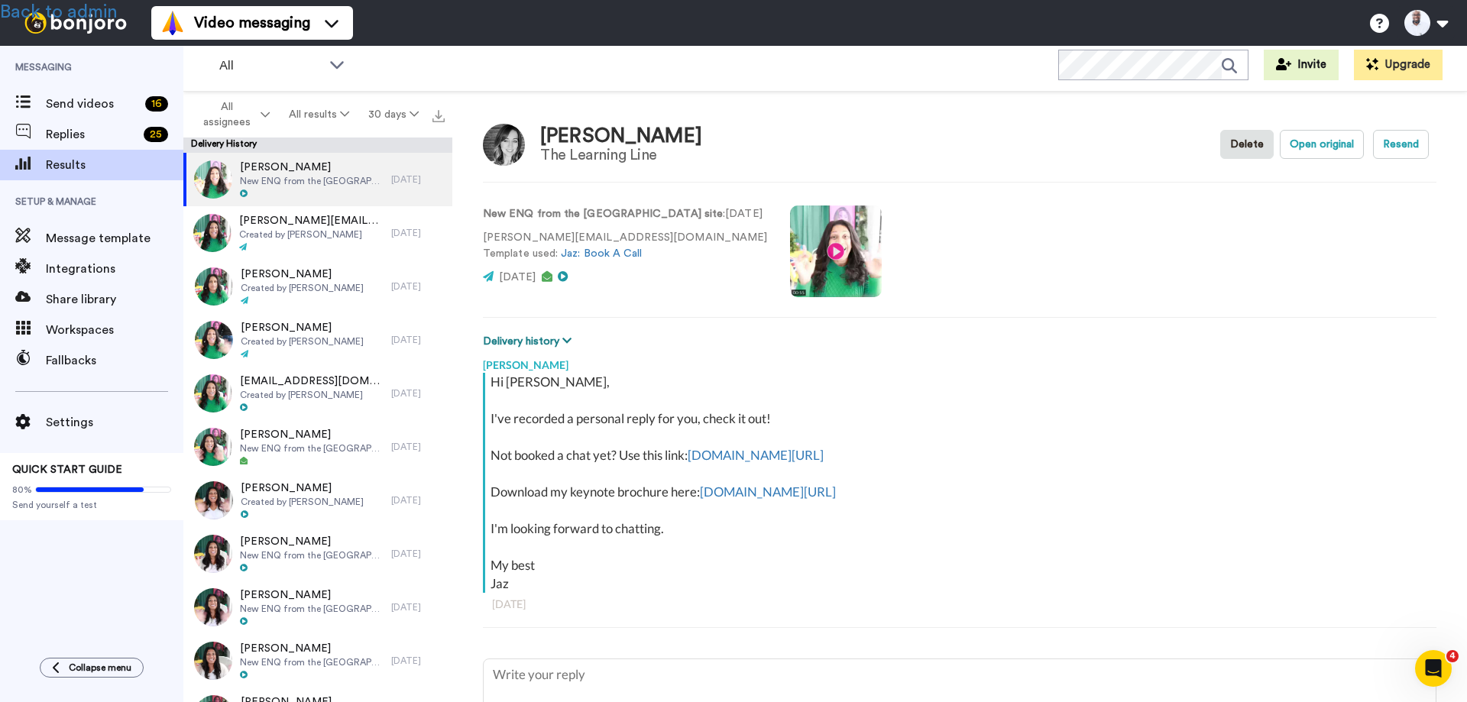
click at [540, 341] on button "Delivery history" at bounding box center [529, 341] width 93 height 17
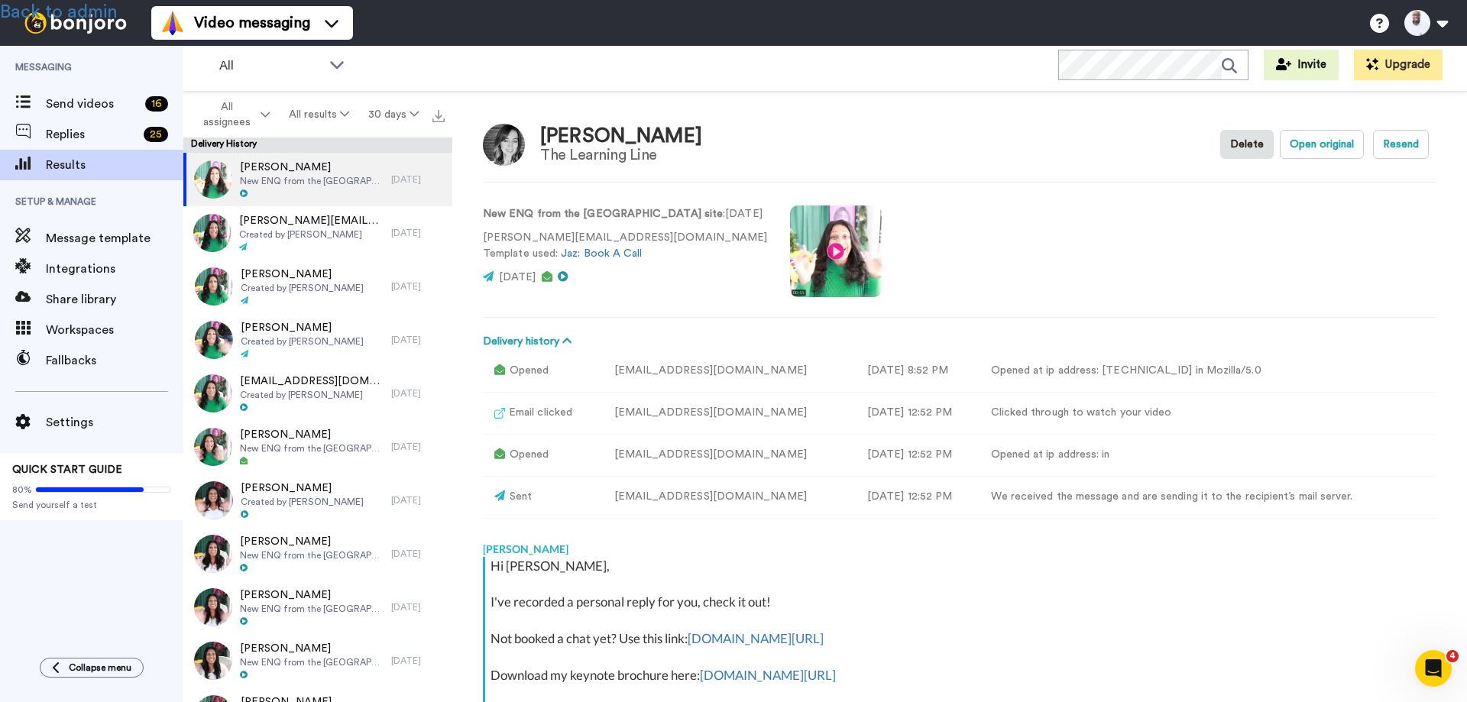
type textarea "x"
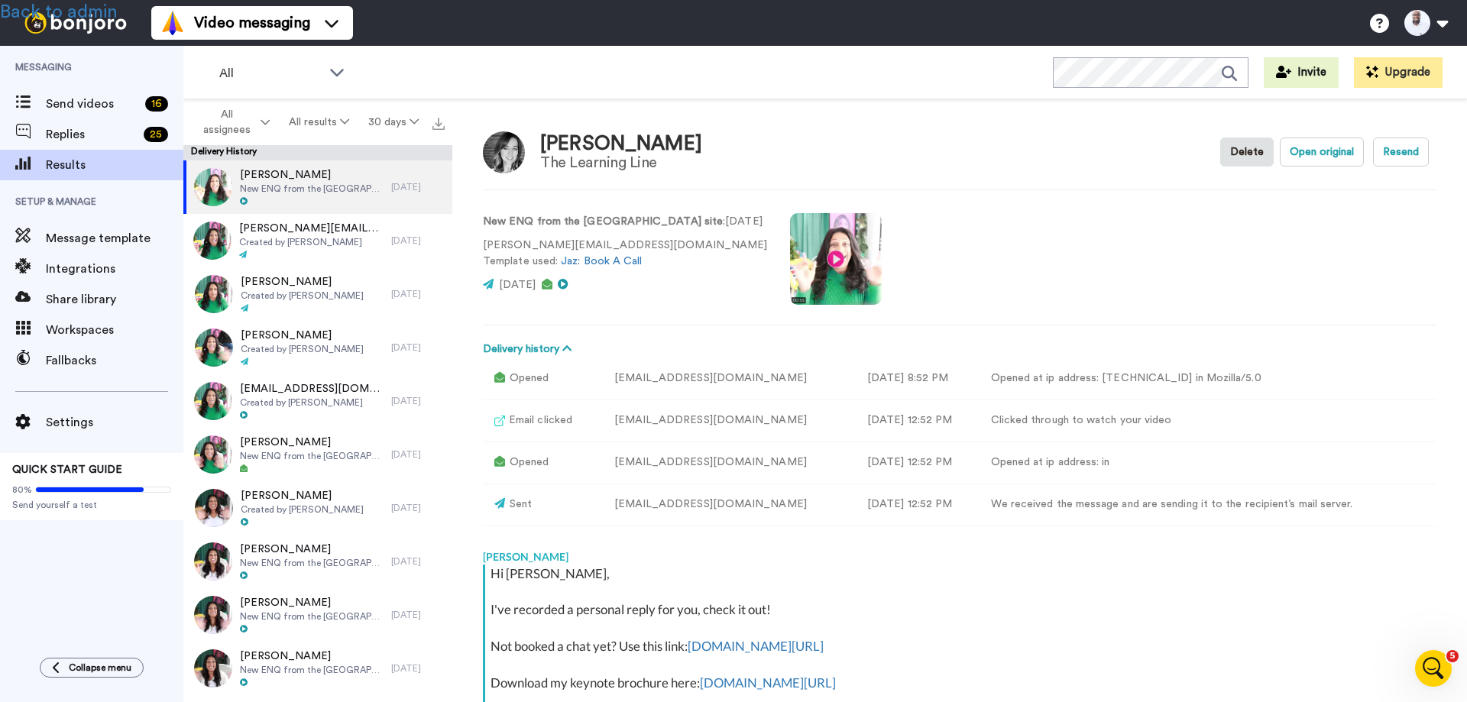
type textarea "x"
